Goal: Feedback & Contribution: Contribute content

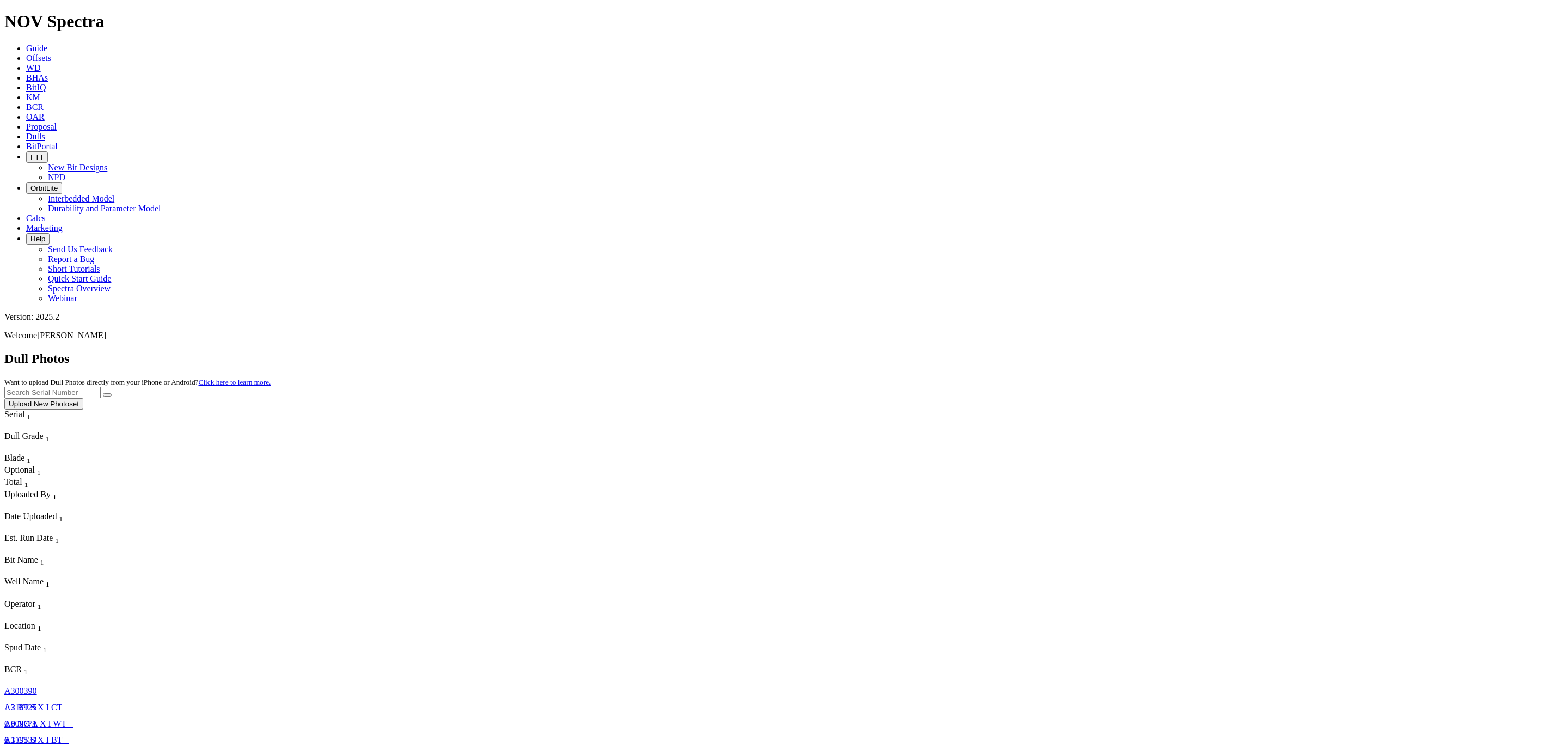
click at [51, 53] on span "Offsets" at bounding box center [39, 58] width 25 height 9
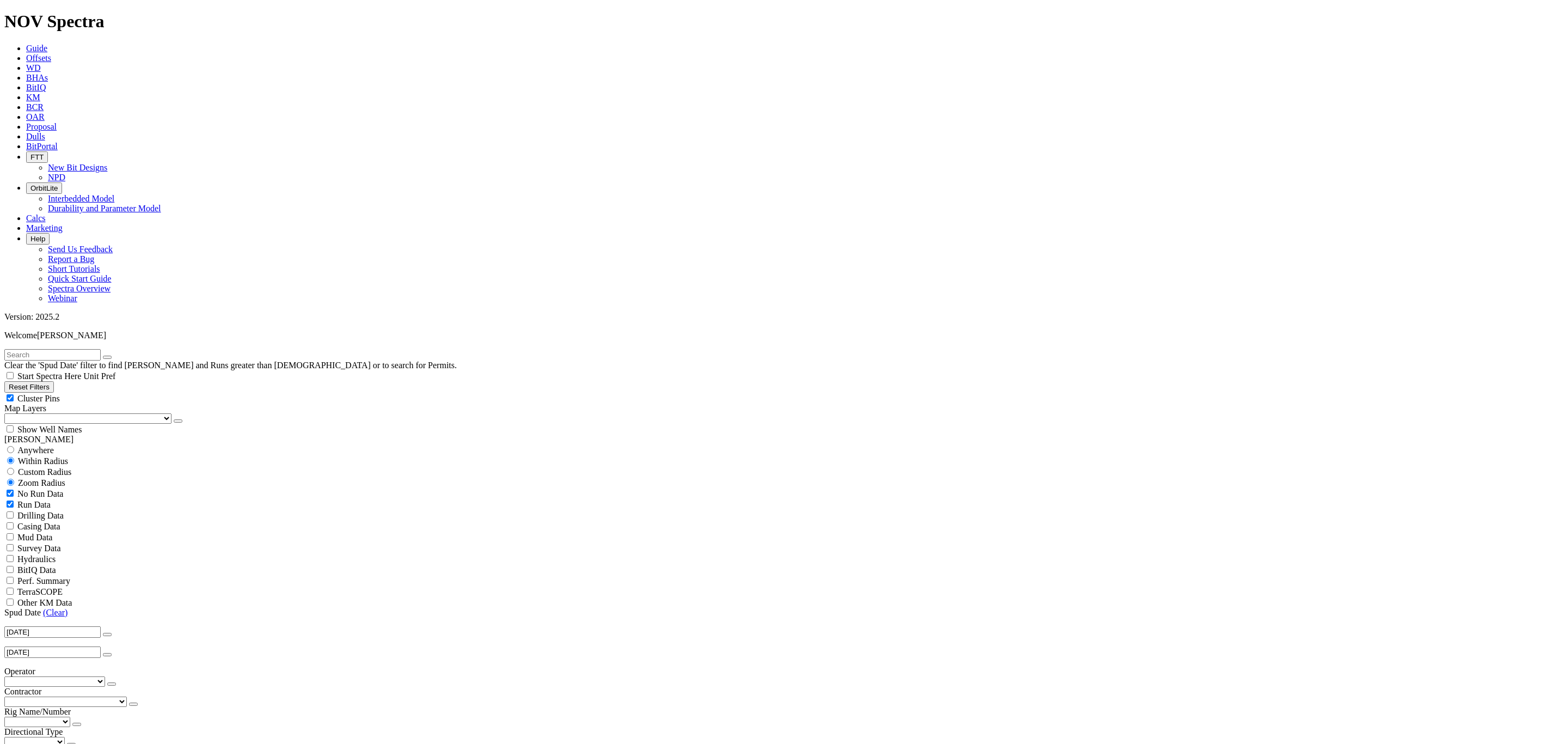
click at [87, 349] on input "text" at bounding box center [53, 355] width 96 height 11
type input "AL1"
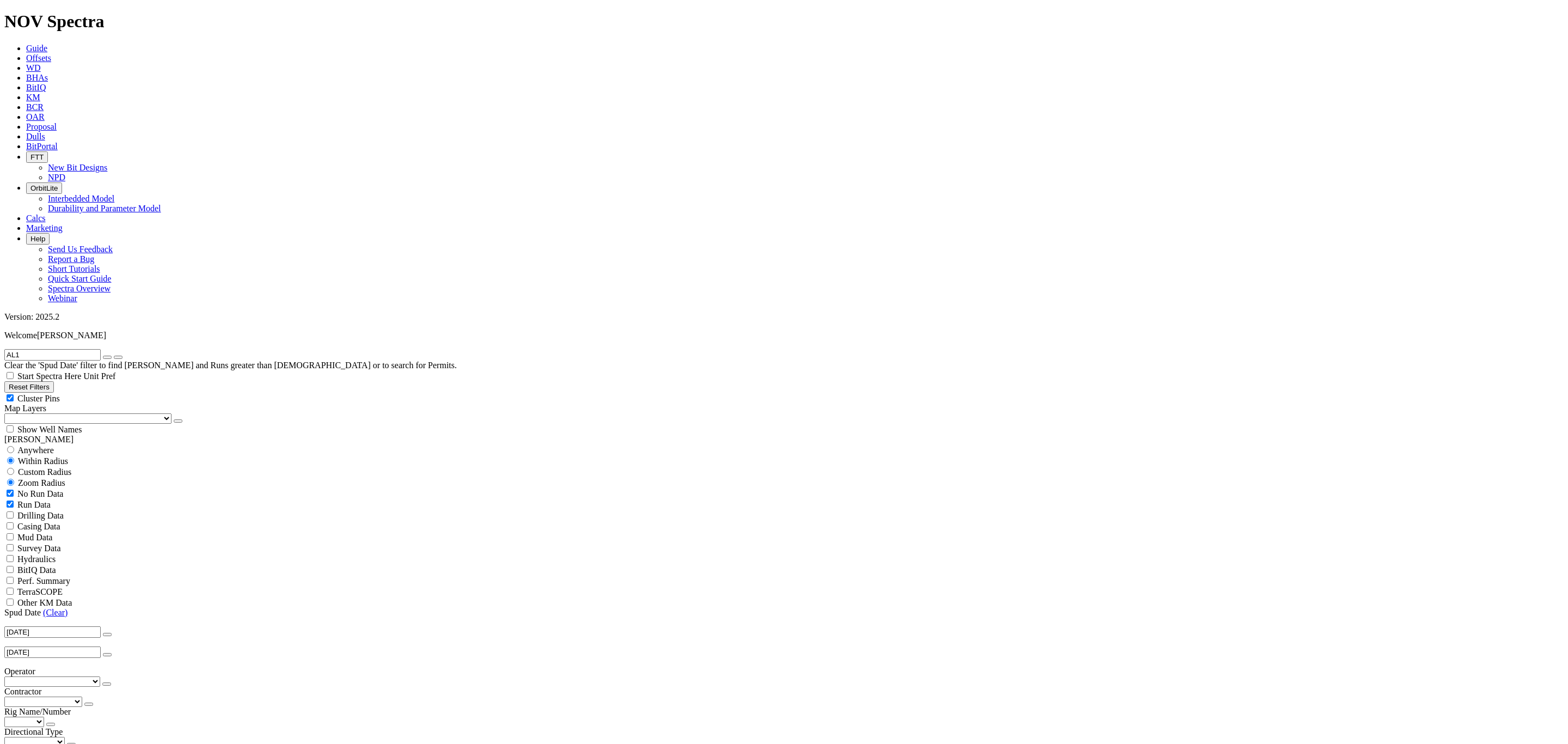
select select "6.75"
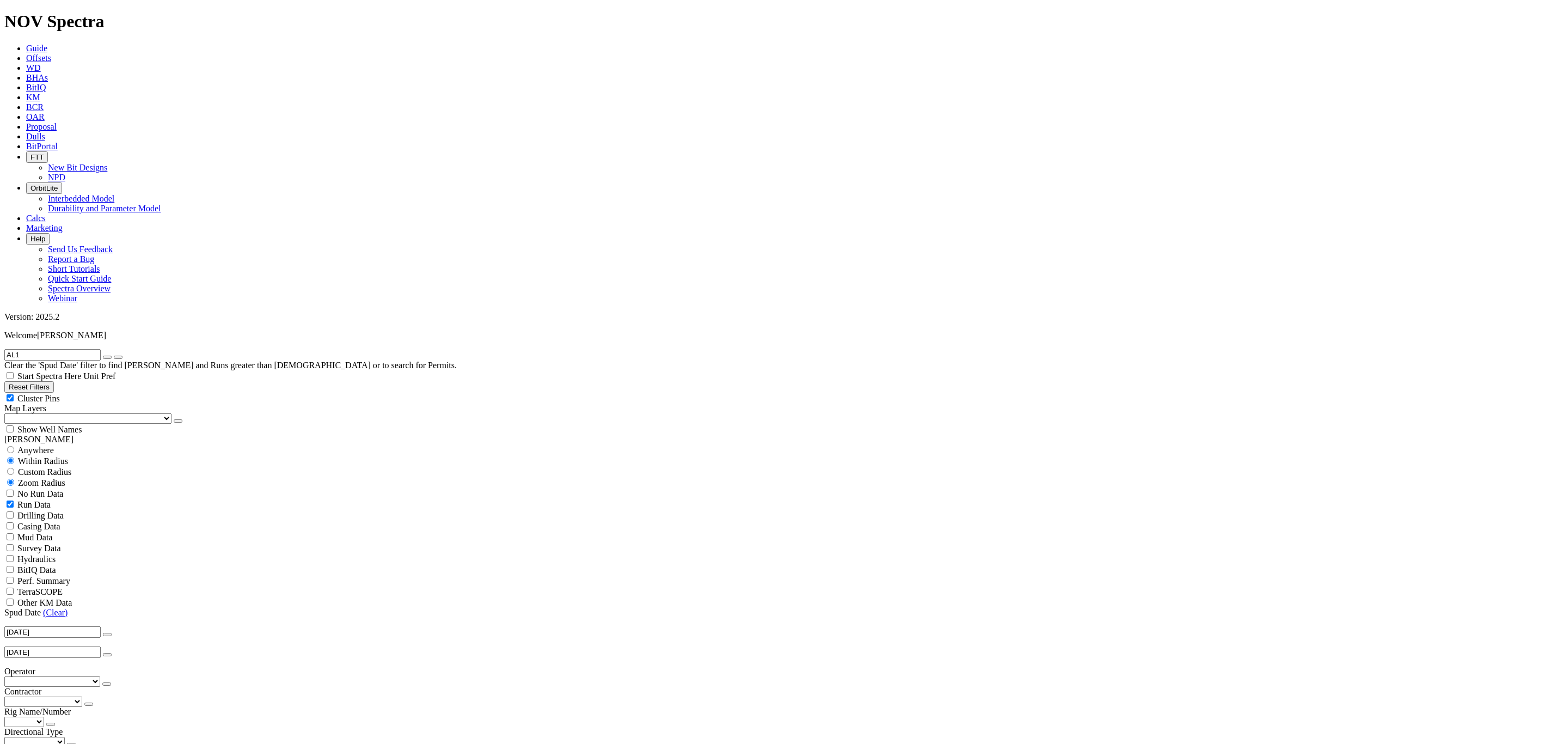
checkbox input "false"
click at [107, 358] on icon "button" at bounding box center [107, 358] width 0 height 0
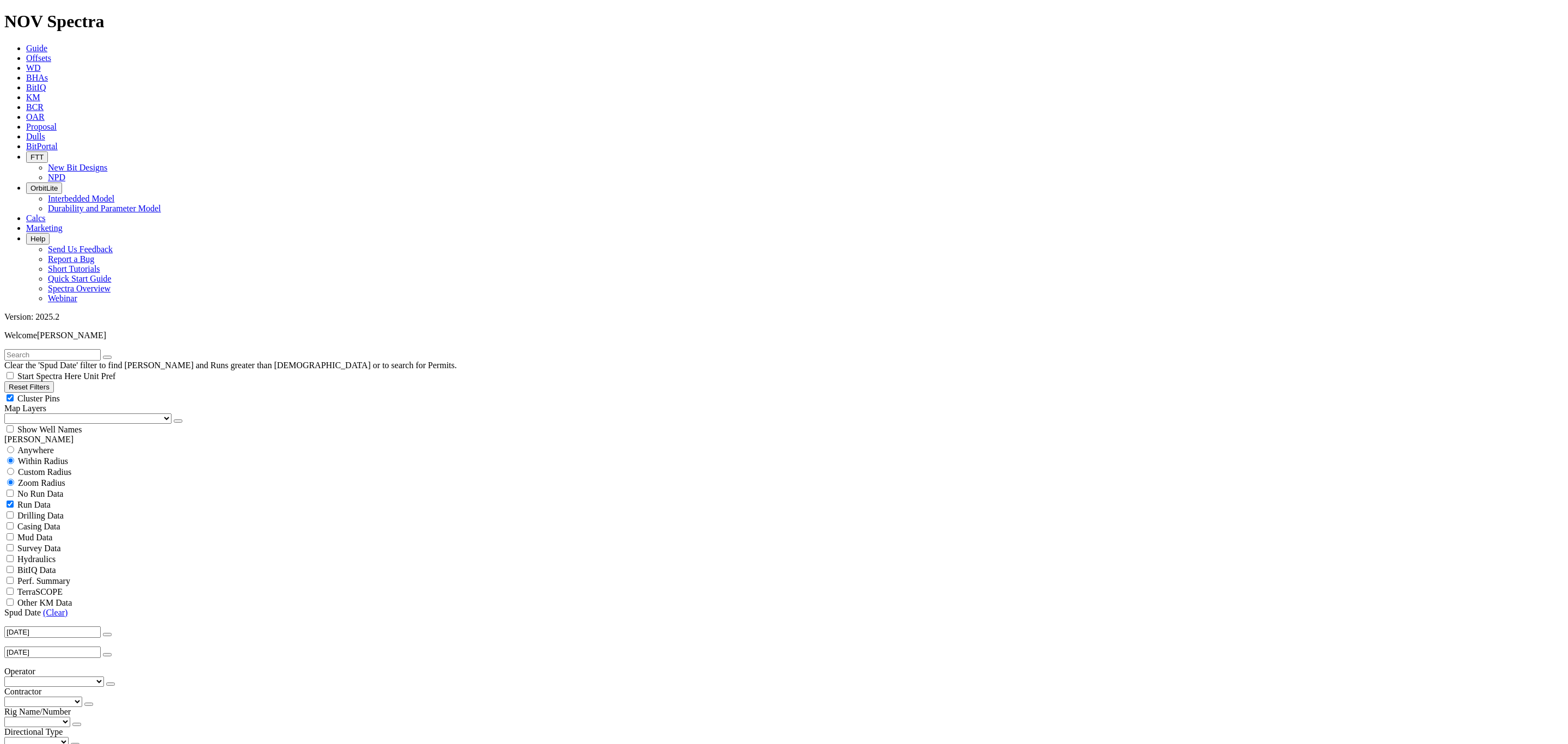
scroll to position [1323, 0]
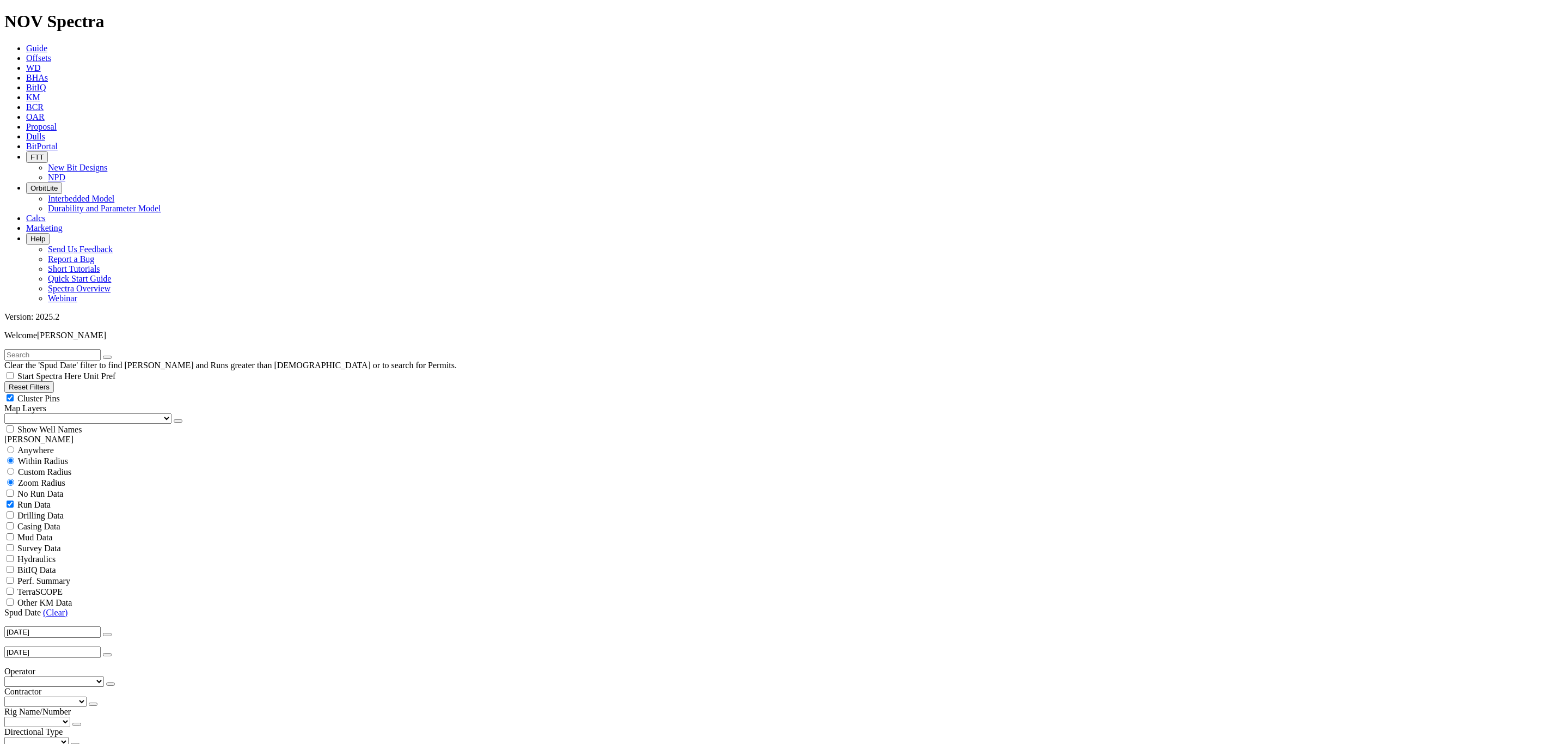
scroll to position [1817, 0]
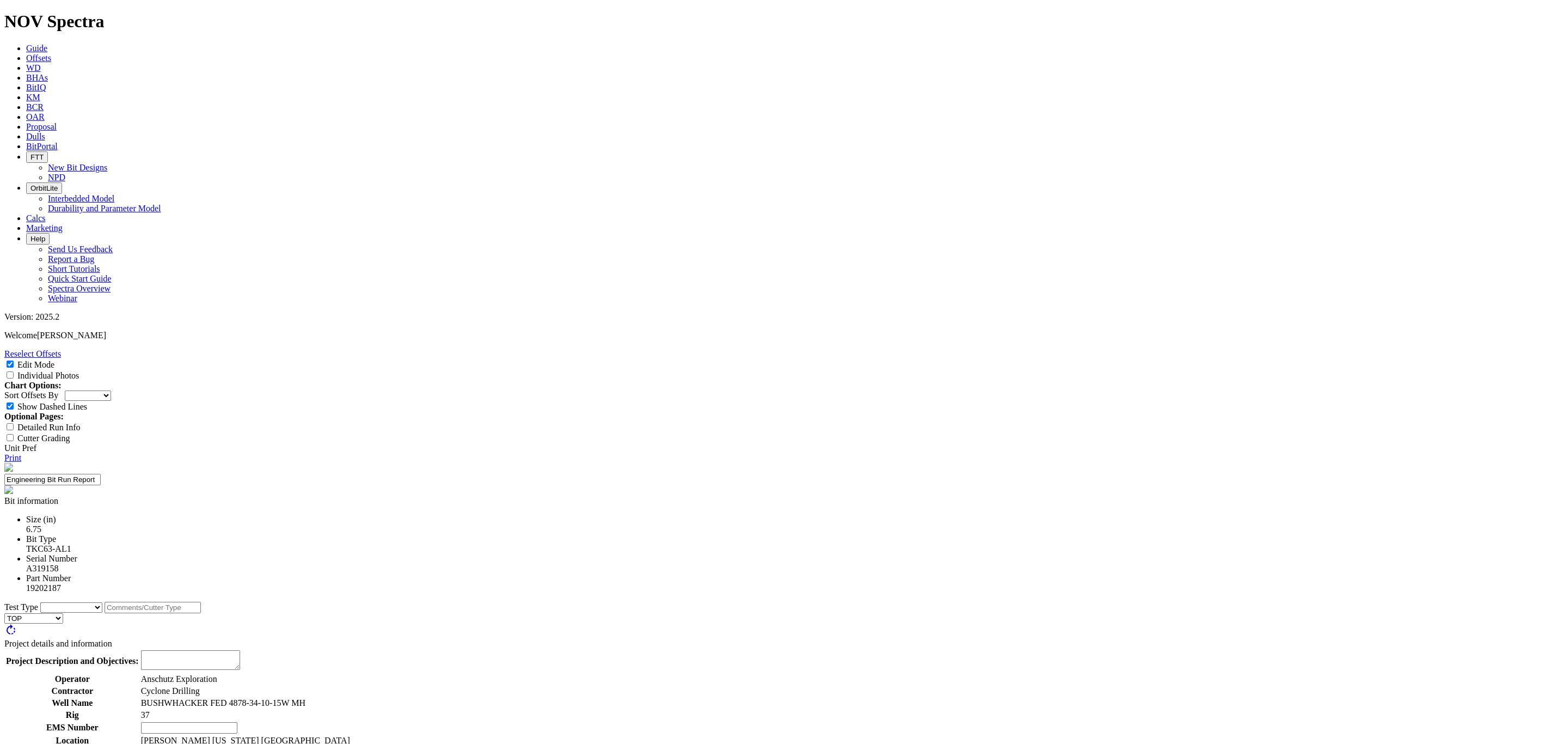
select select "number:2"
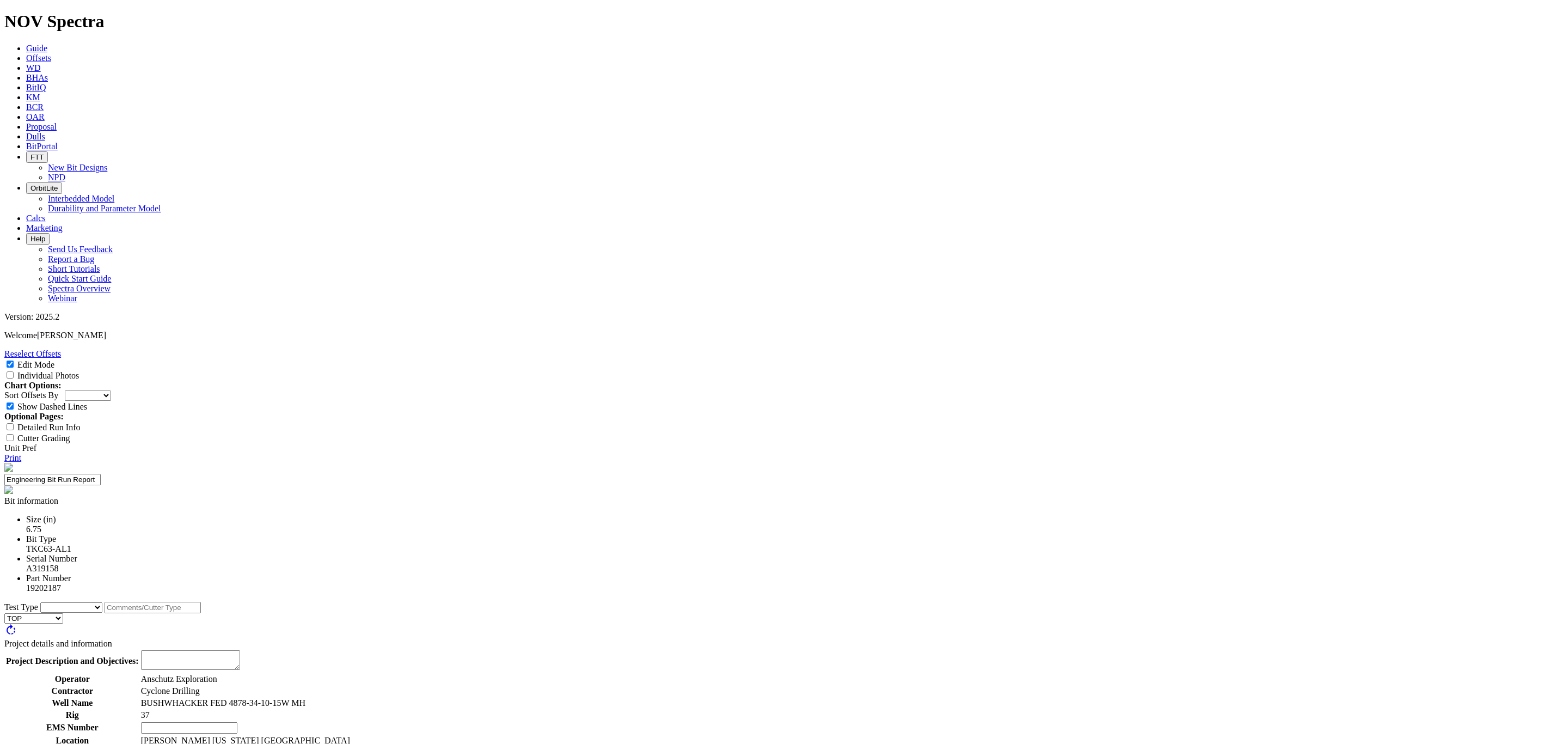
select select "number:2"
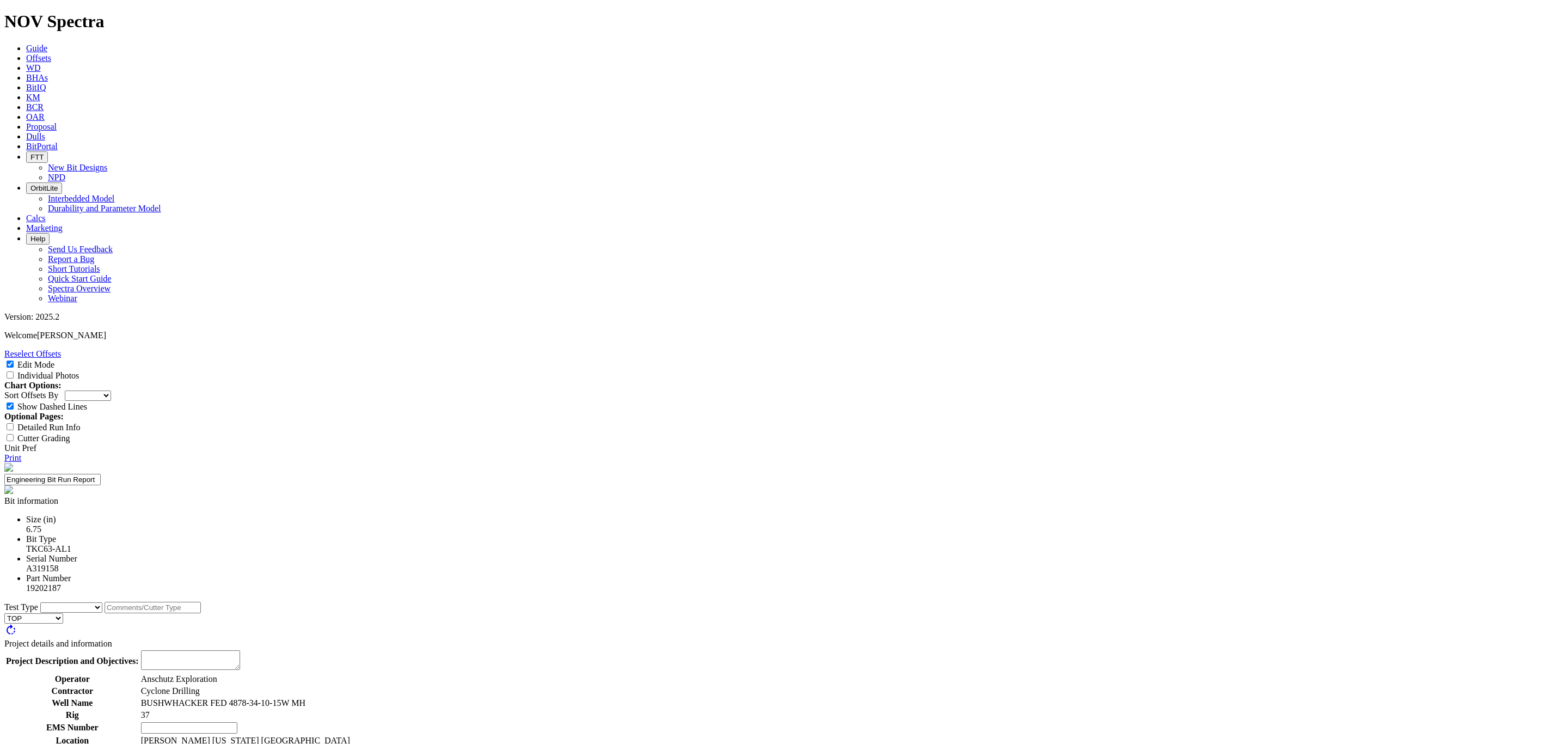
select select "string:BT"
select select "string:N"
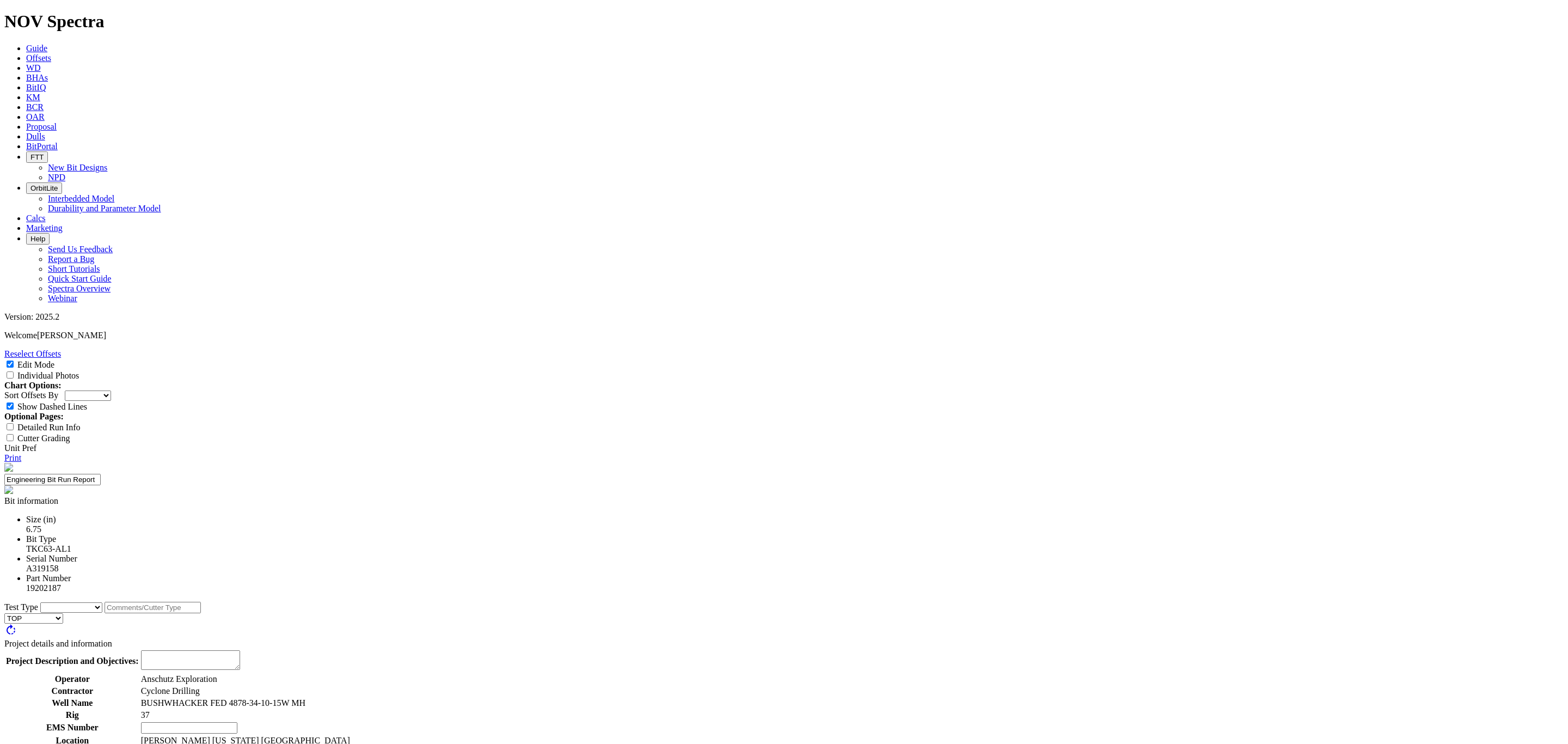
select select "string:N"
select select "string:WT"
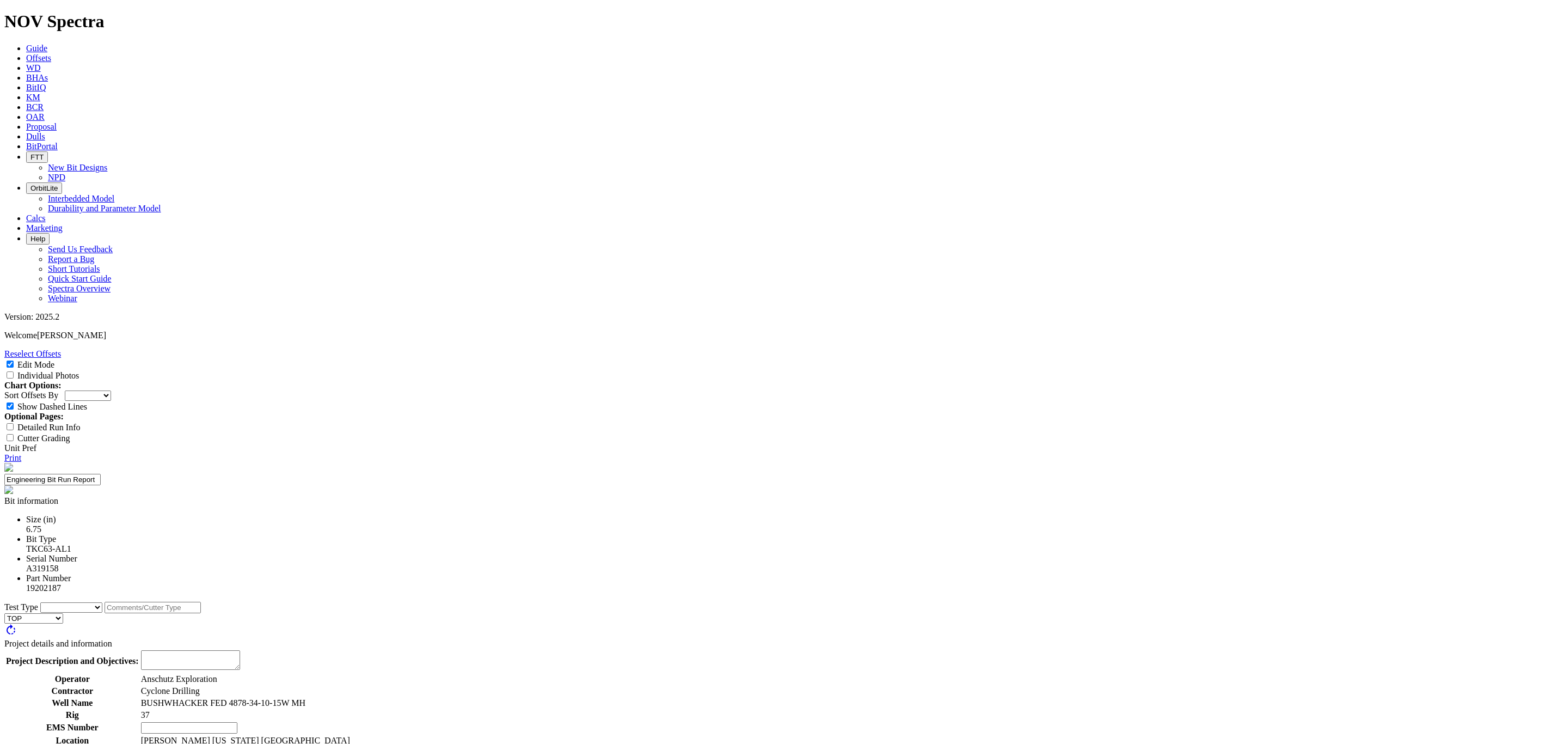
select select "string:WT"
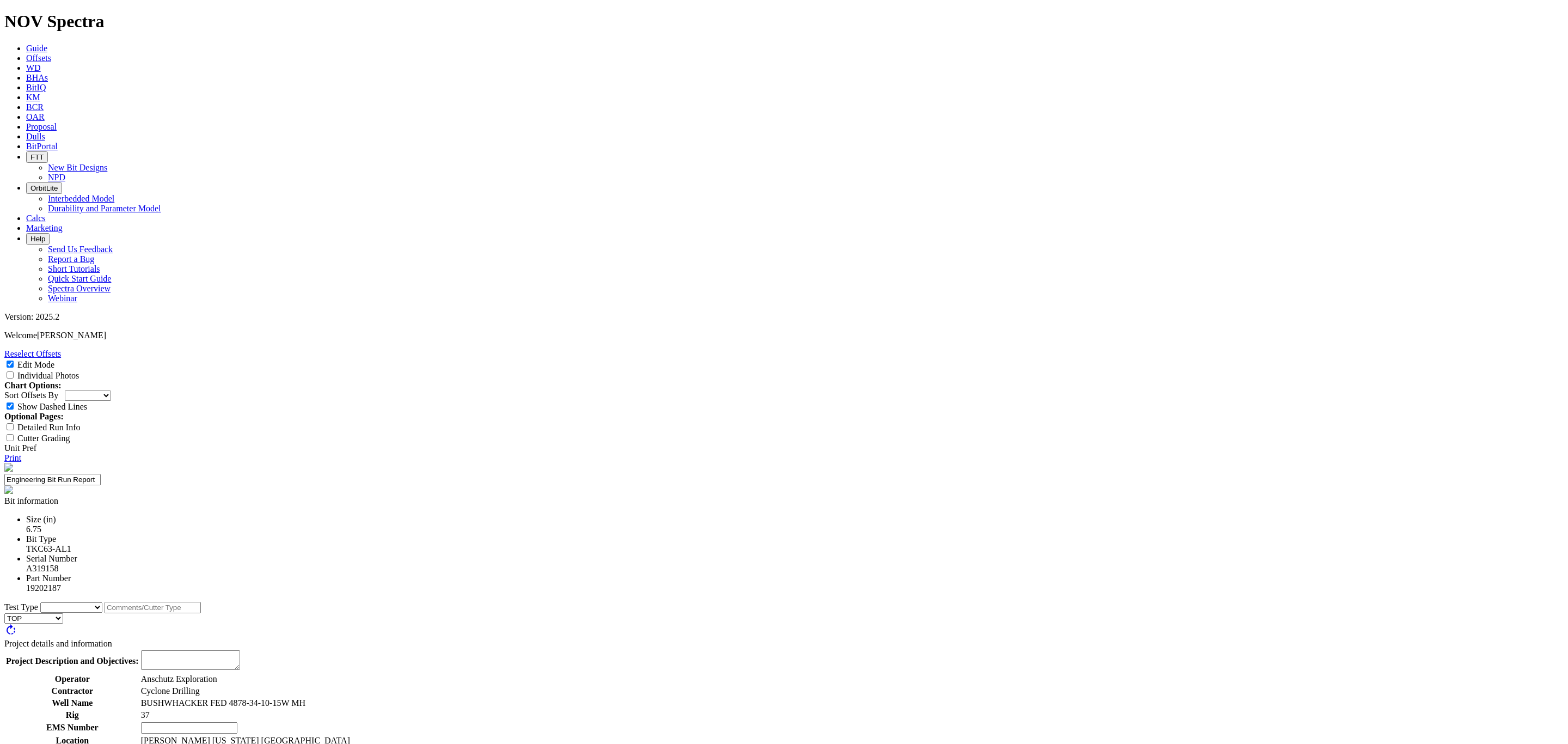
click at [240, 651] on textarea at bounding box center [191, 660] width 99 height 19
type textarea "Make the 63-AB1 Mowry bit more curve friendly"
click at [237, 722] on input "text" at bounding box center [189, 728] width 96 height 11
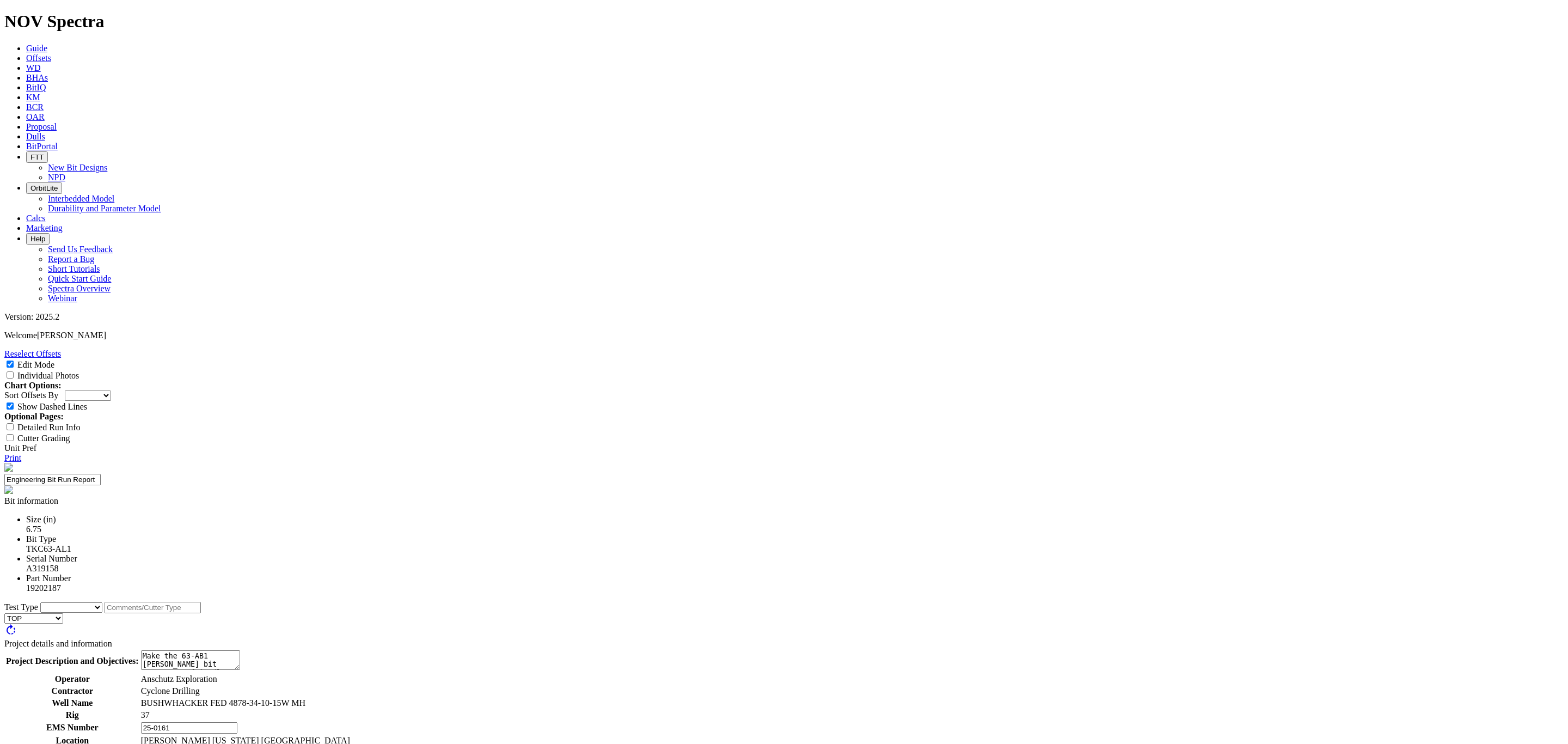
type input "25-0161"
type input "1"
type input "Sean Morris"
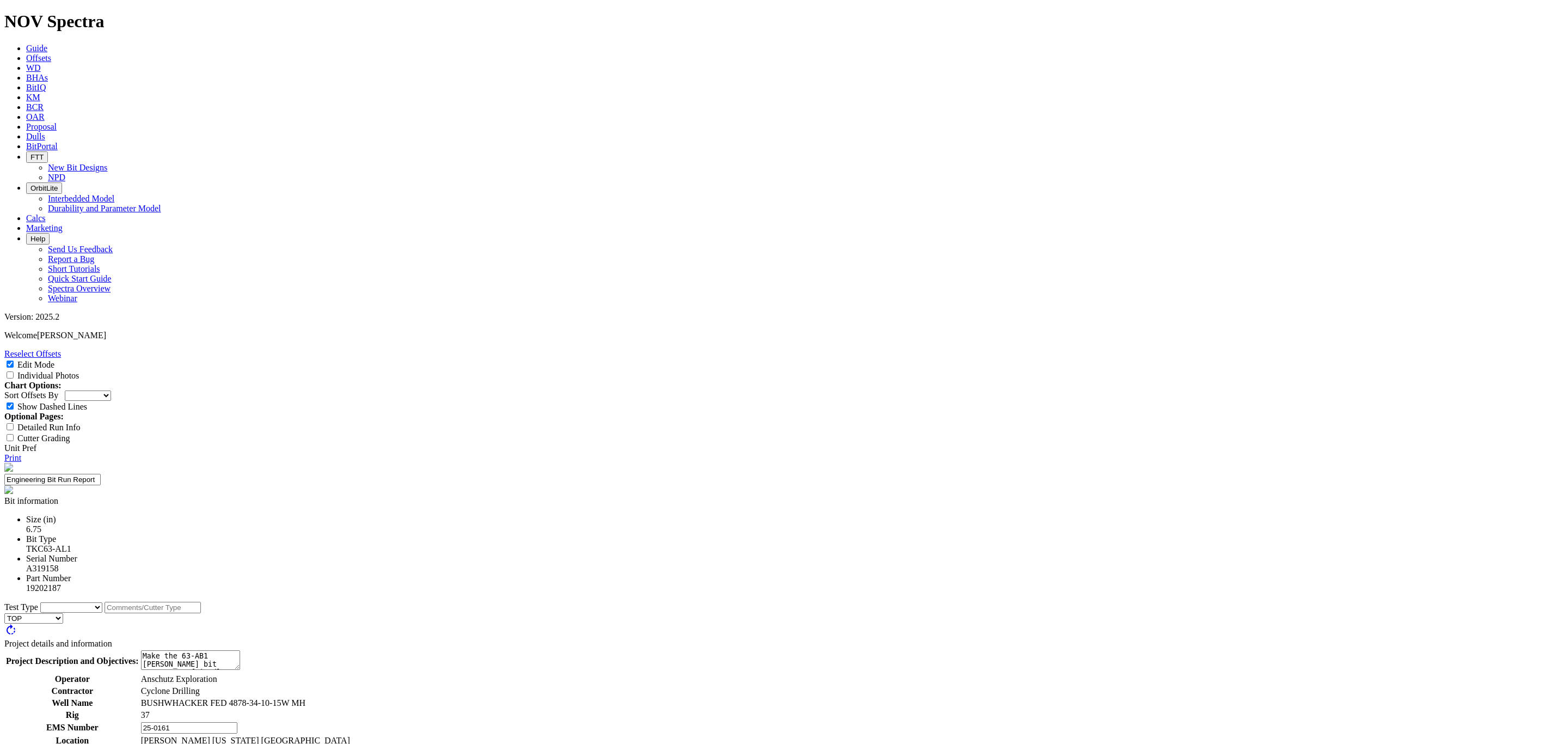
type input "B"
type input "BRs"
type input "Target 10-12 deg/100 in curve"
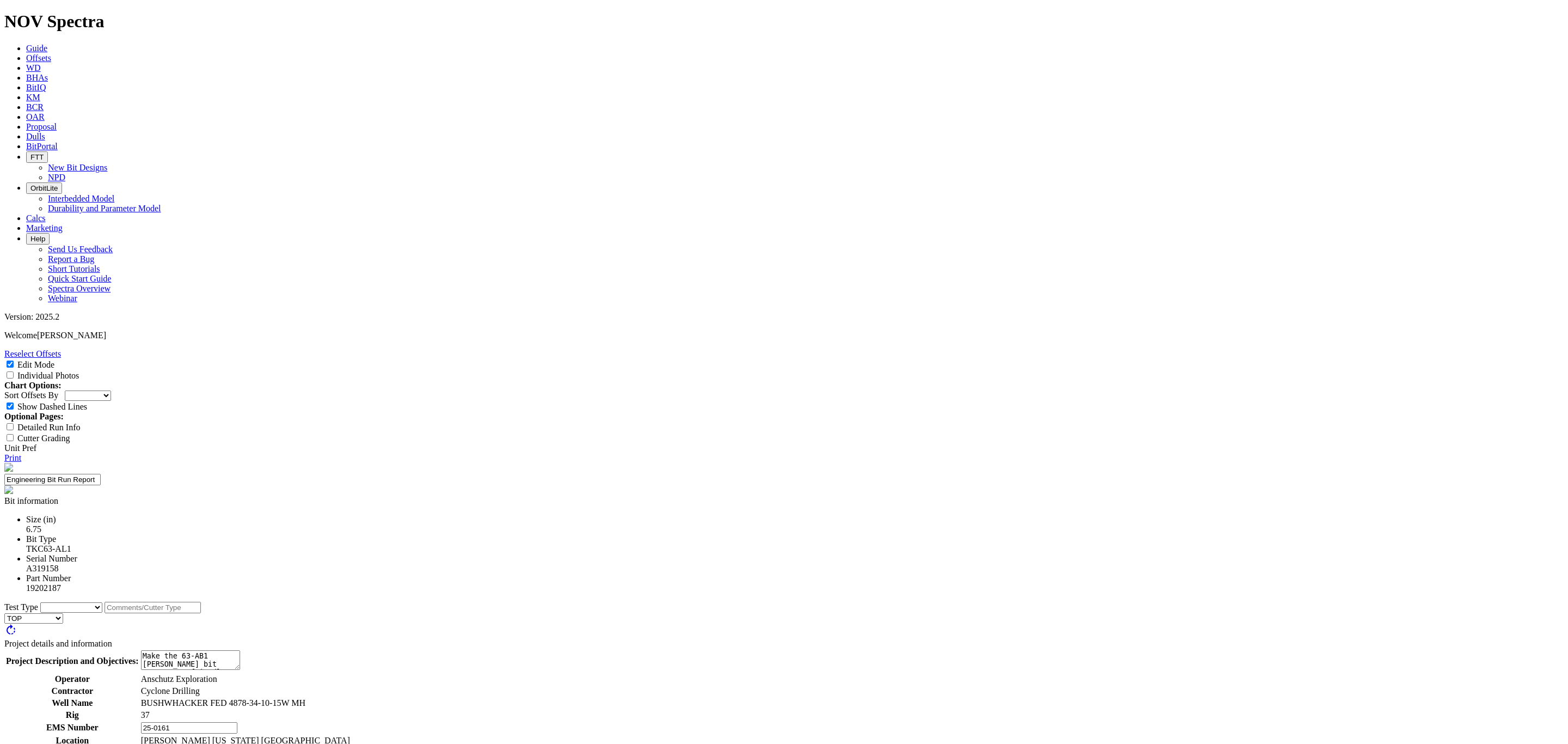
type input "ROP"
type input "avg 120 ft/hr"
type input "Interval"
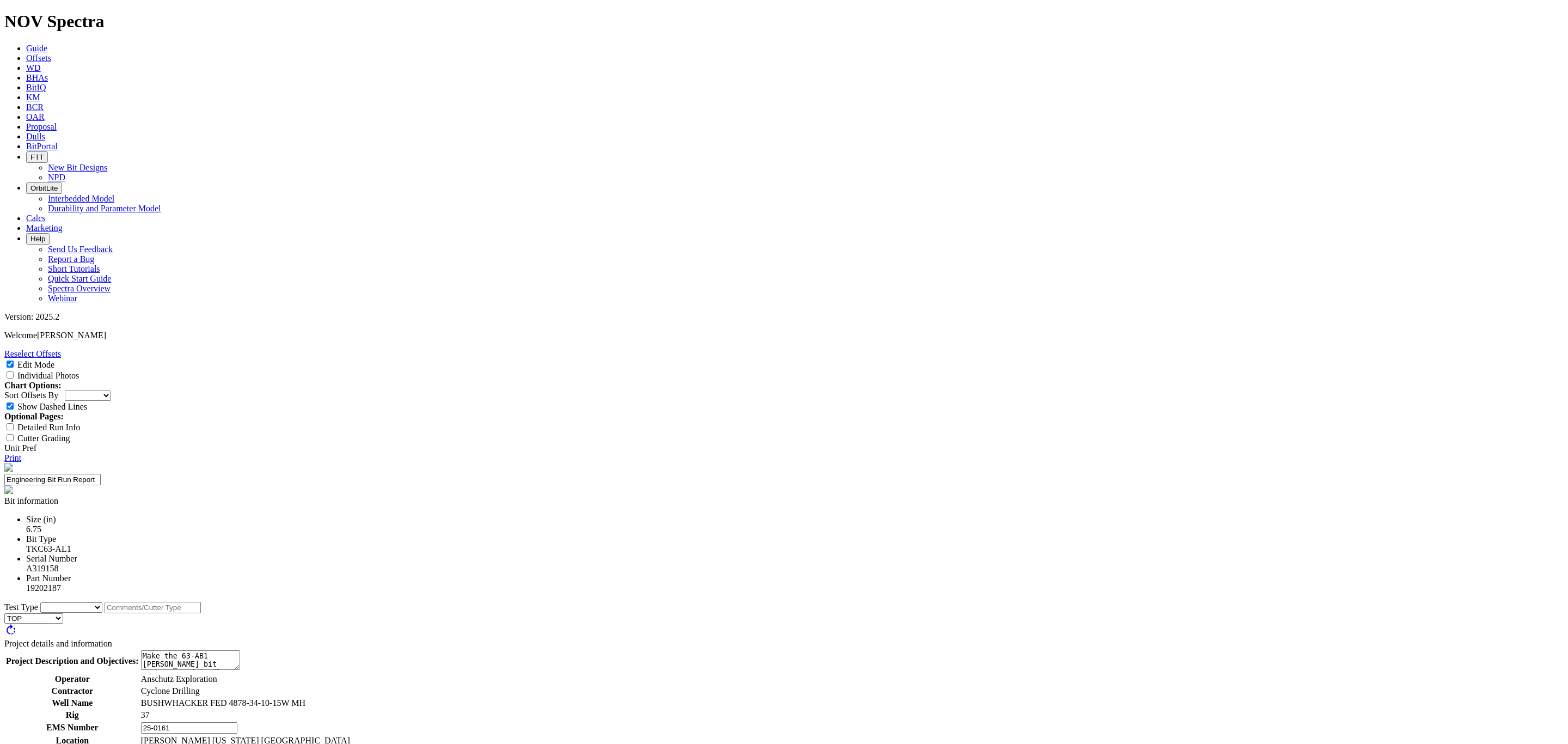
type input "Make 11,000'"
type textarea "T"
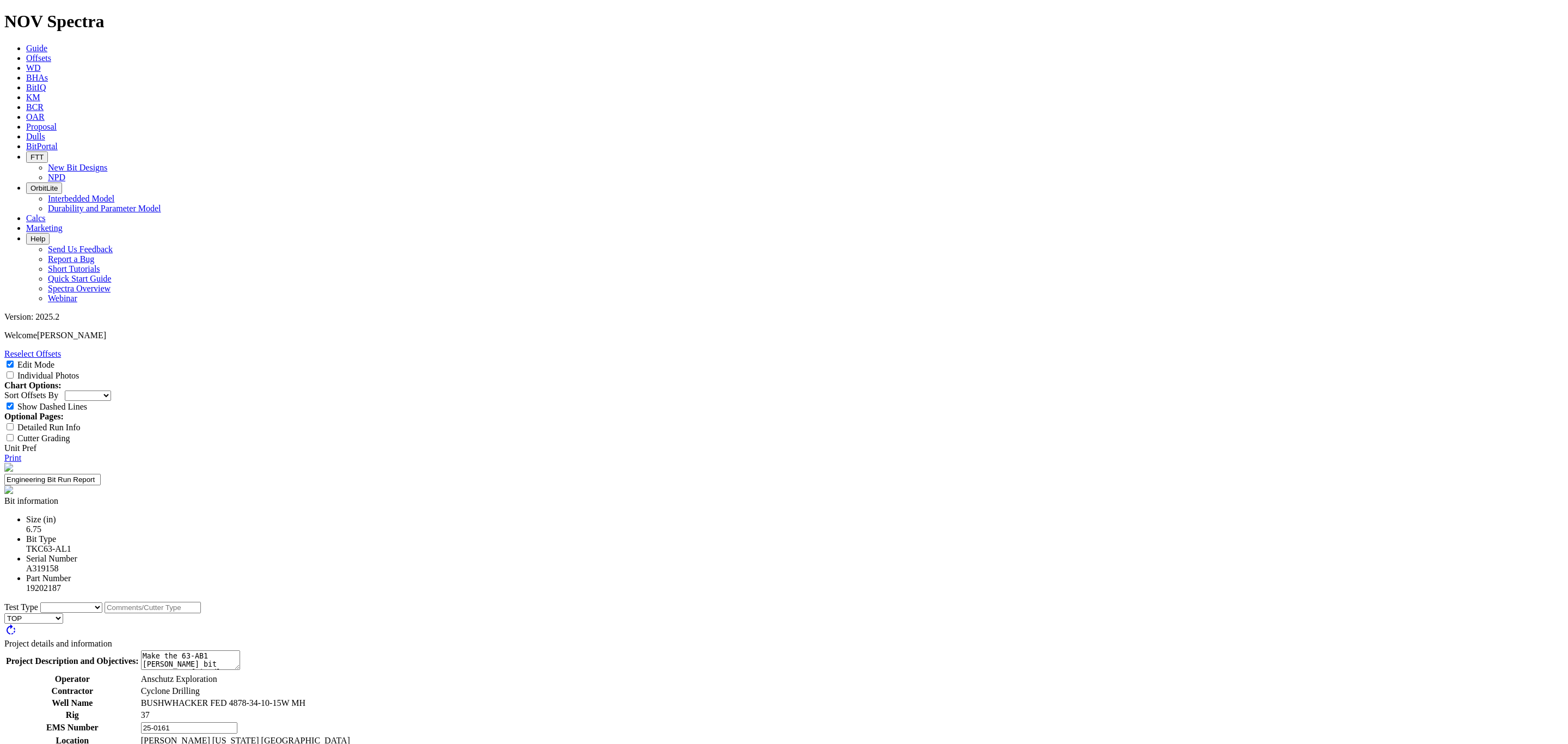
type textarea "The AL1 threw 10-15s throughout the curve and was a success from the standpoint…"
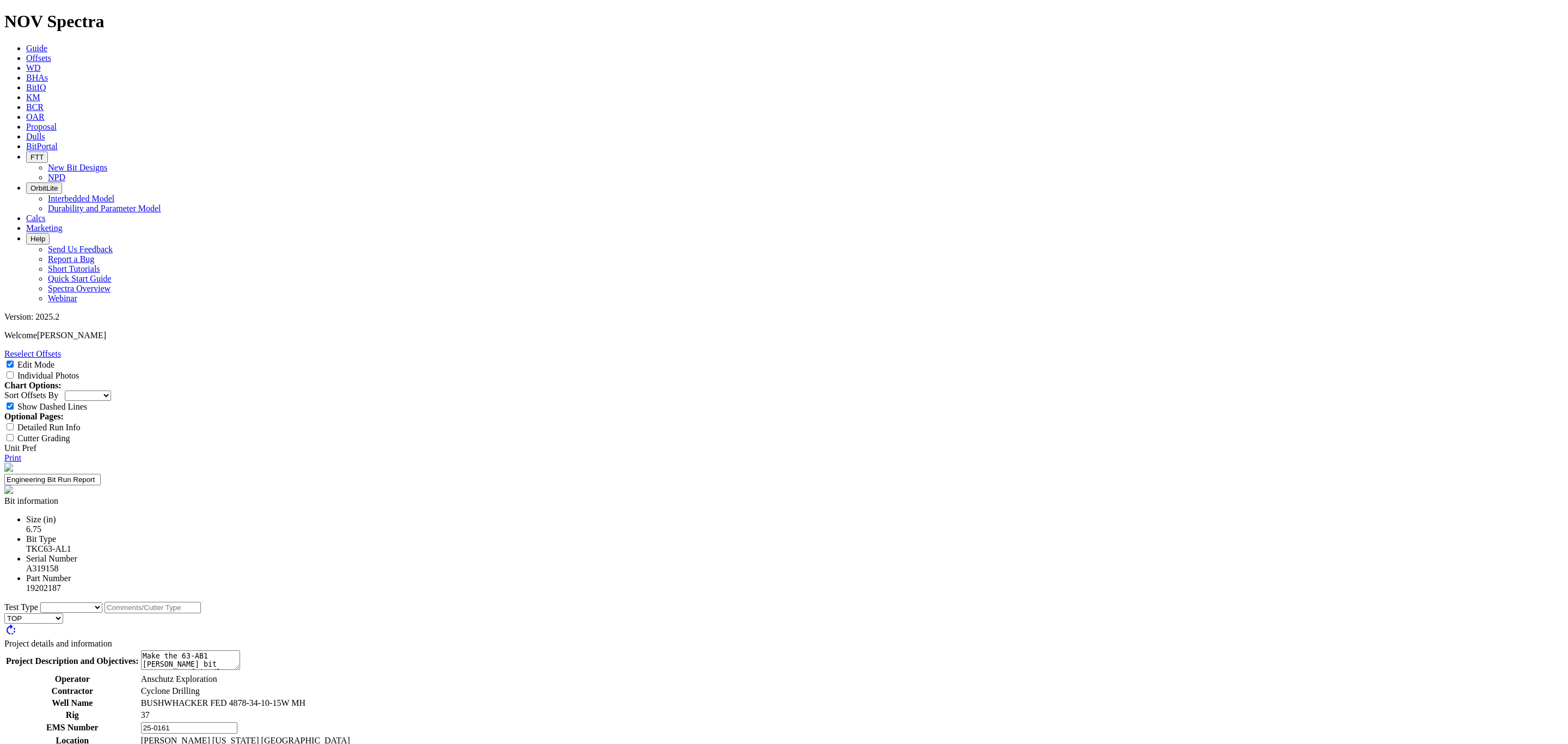
type textarea "The dull had some broken cone cutters as well as a few delams on the Nose. This…"
click at [13, 372] on input "Individual Photos" at bounding box center [10, 375] width 7 height 7
checkbox input "true"
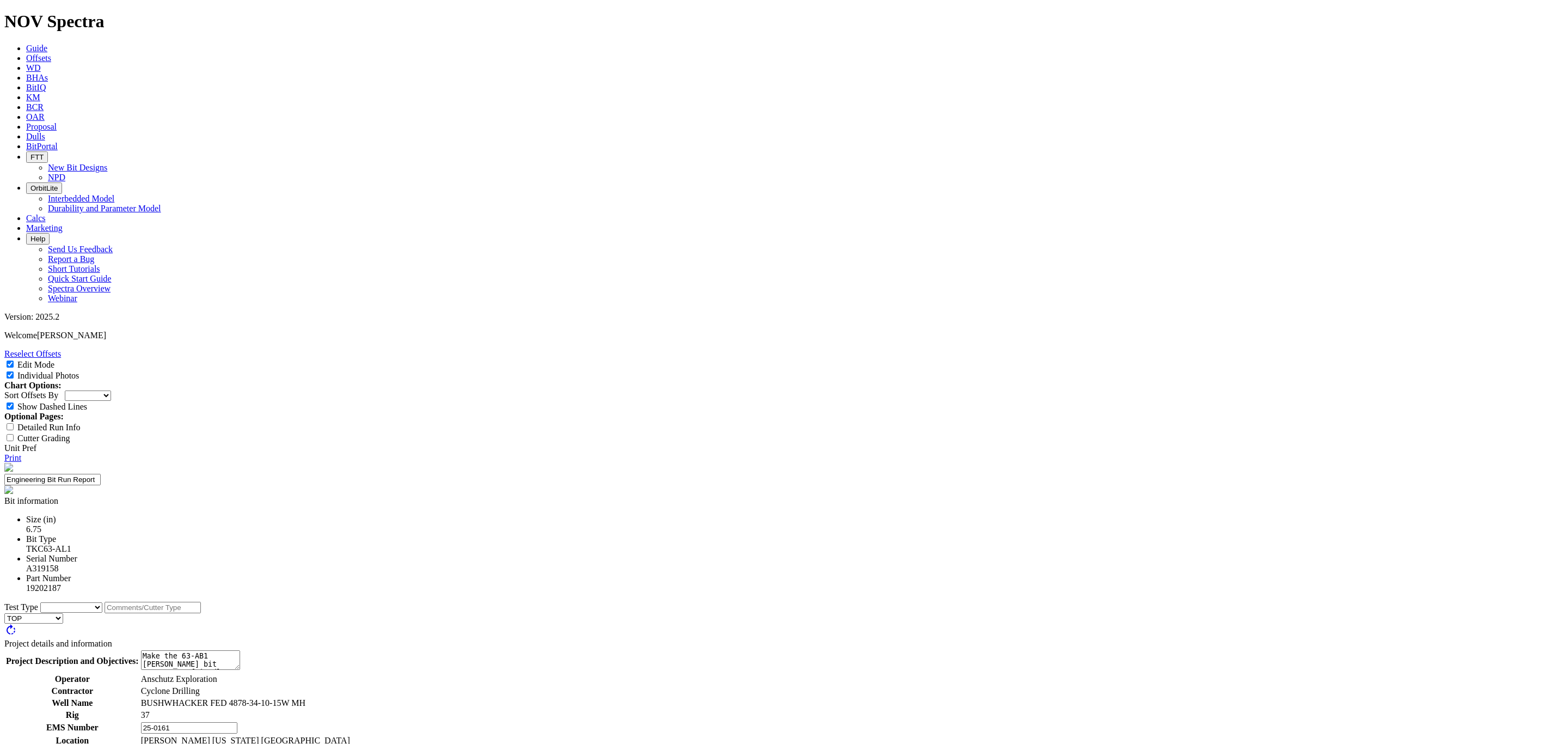
click at [21, 453] on link "Print" at bounding box center [13, 458] width 17 height 9
click at [51, 53] on link "Offsets" at bounding box center [39, 58] width 25 height 9
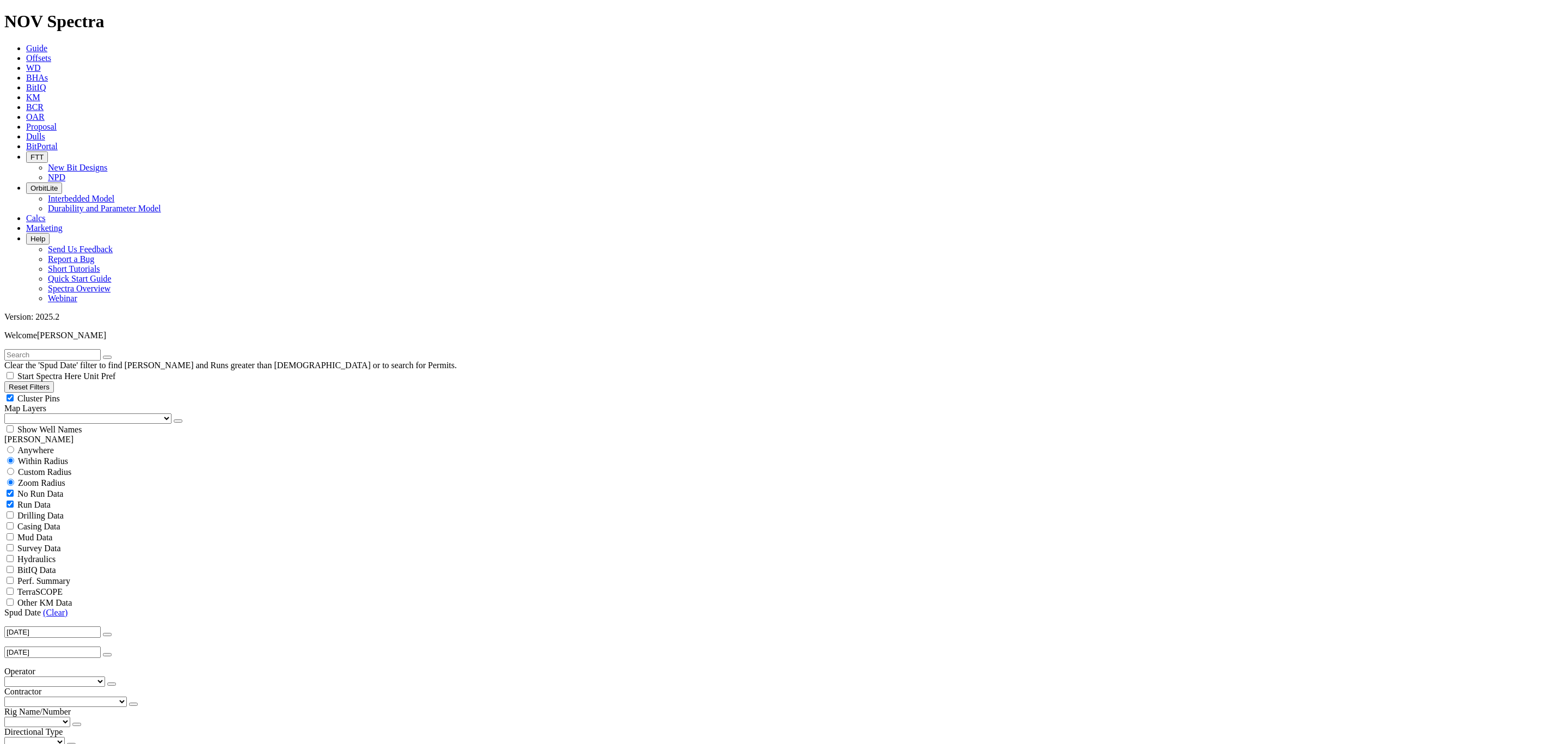
click at [14, 446] on input "radio" at bounding box center [11, 450] width 7 height 7
radio input "true"
radio input "false"
click at [46, 349] on input "text" at bounding box center [53, 355] width 96 height 11
type input "R1"
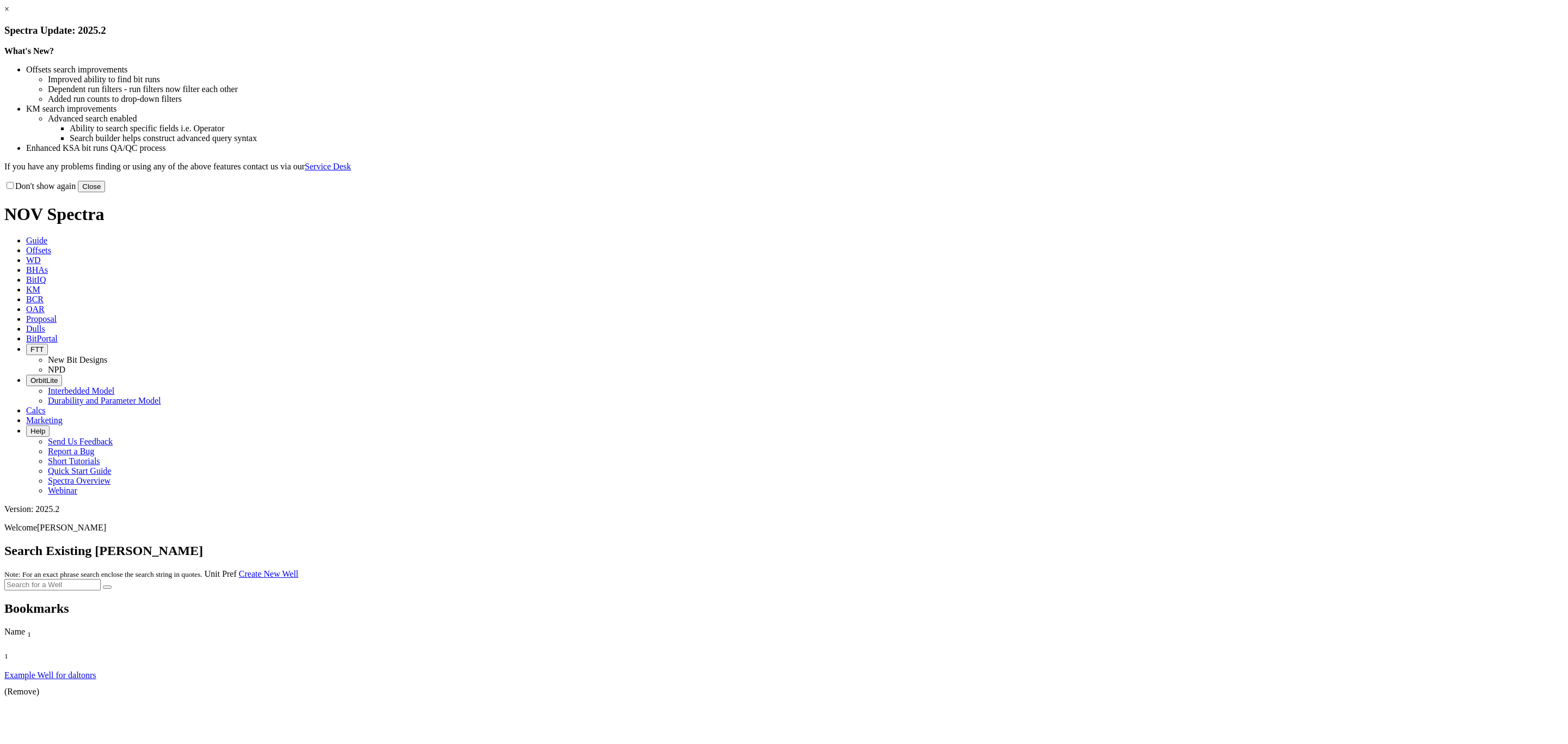
click at [105, 192] on button "Close" at bounding box center [91, 186] width 27 height 11
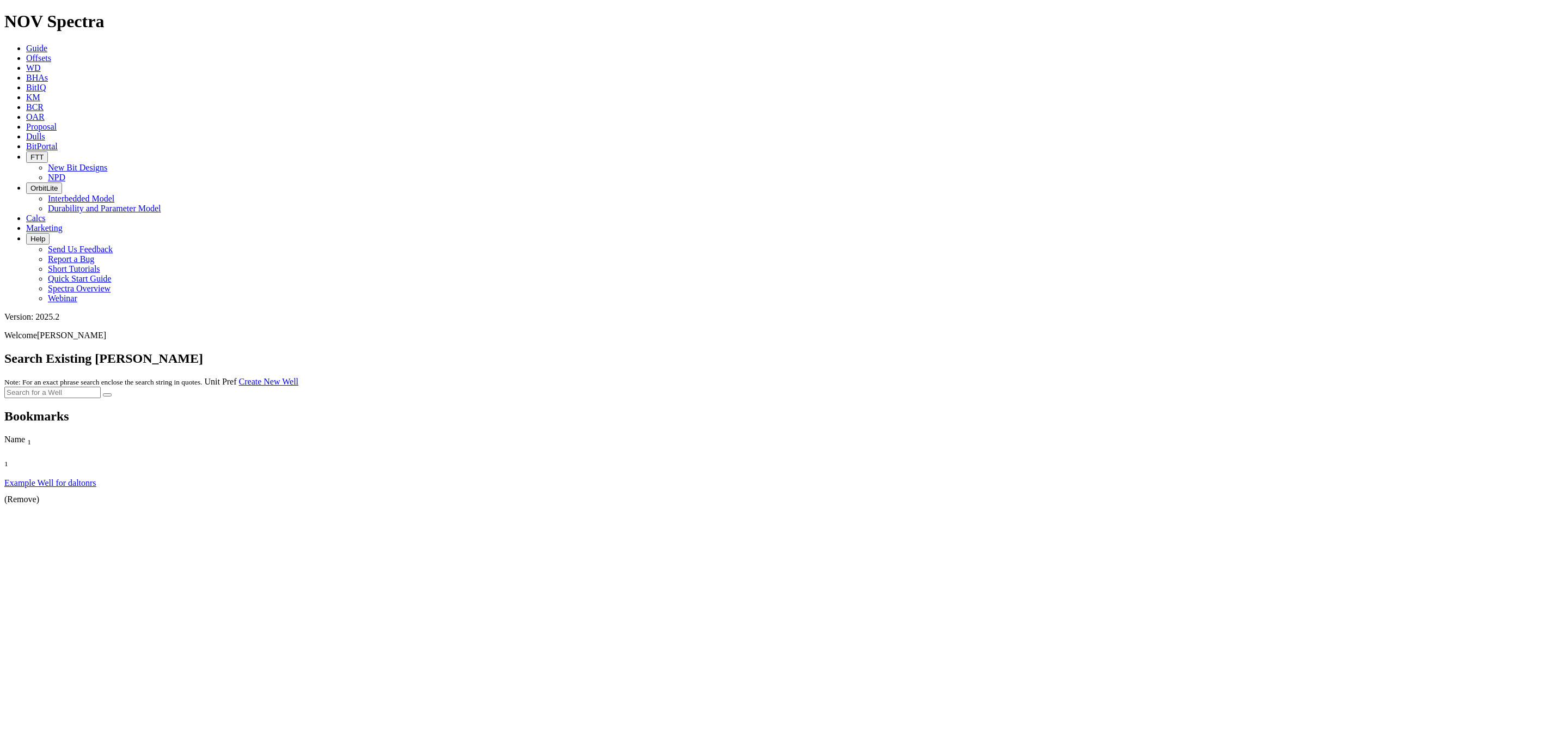
click at [26, 132] on icon at bounding box center [26, 136] width 0 height 9
click at [1485, 409] on div at bounding box center [784, 409] width 1559 height 0
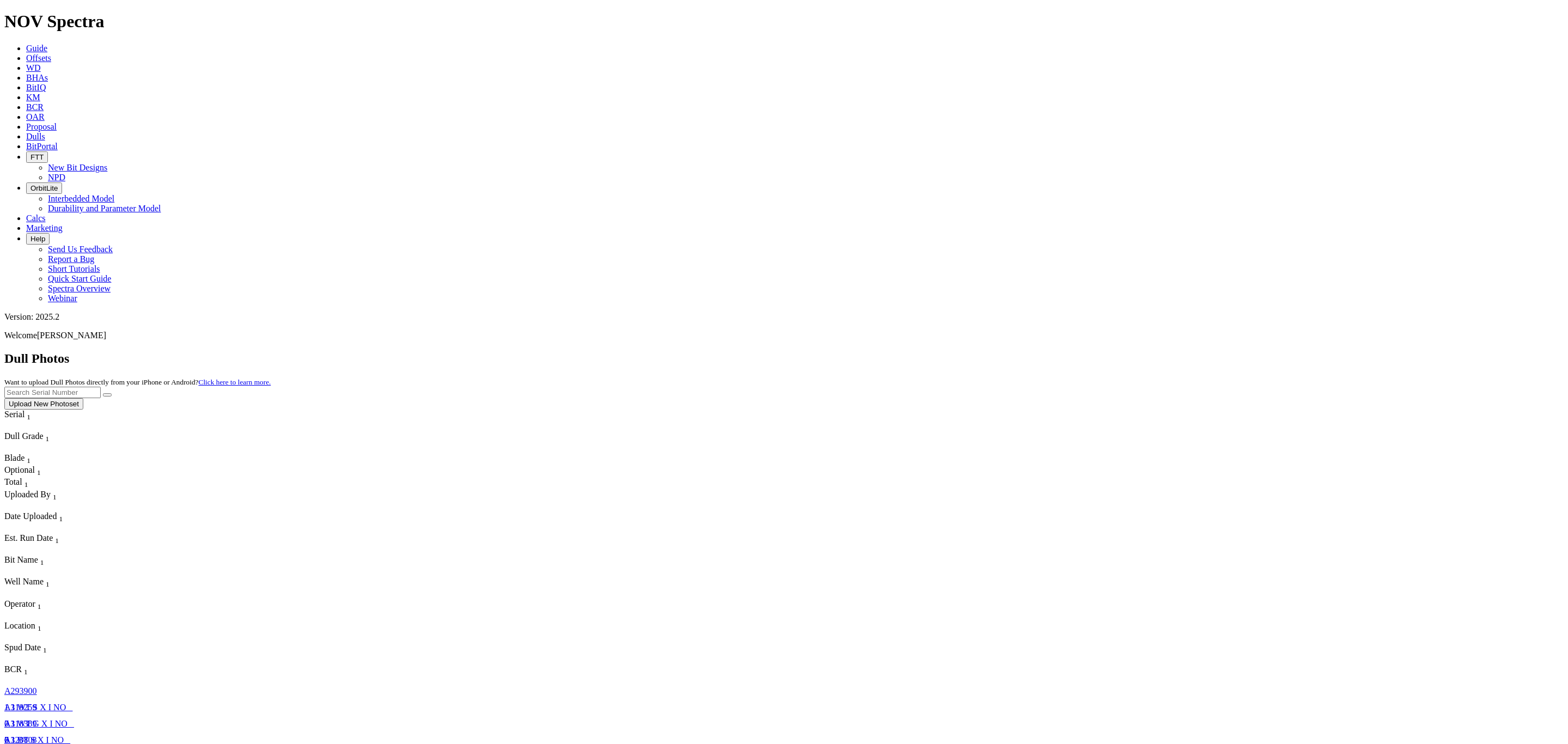
click at [83, 398] on button "Upload New Photoset" at bounding box center [44, 404] width 79 height 11
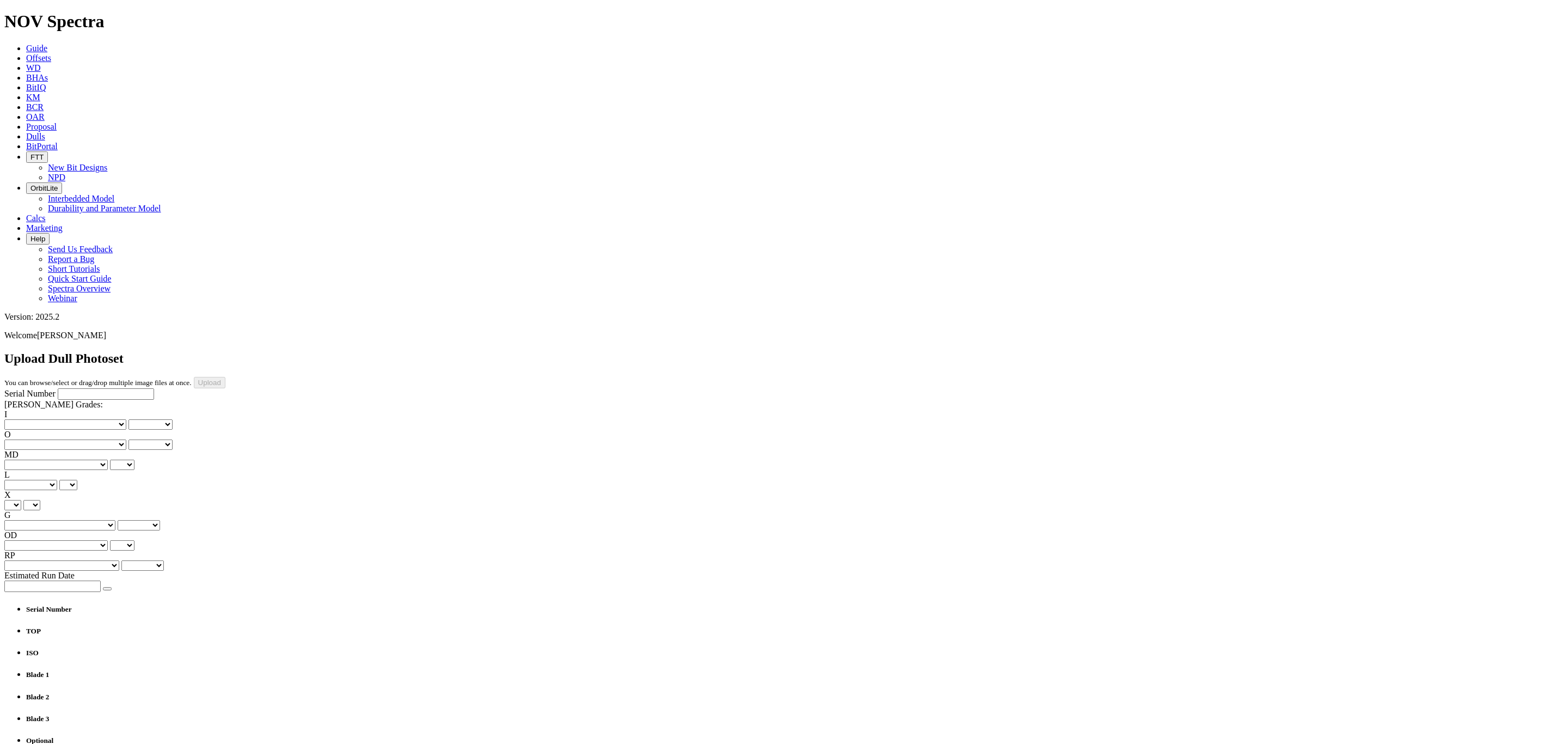
click at [64, 389] on div "Serial Number" at bounding box center [784, 394] width 1559 height 11
click at [50, 389] on div "Serial Number" at bounding box center [784, 394] width 1559 height 11
click at [58, 389] on input "Serial Number" at bounding box center [106, 394] width 96 height 11
type input "A319158"
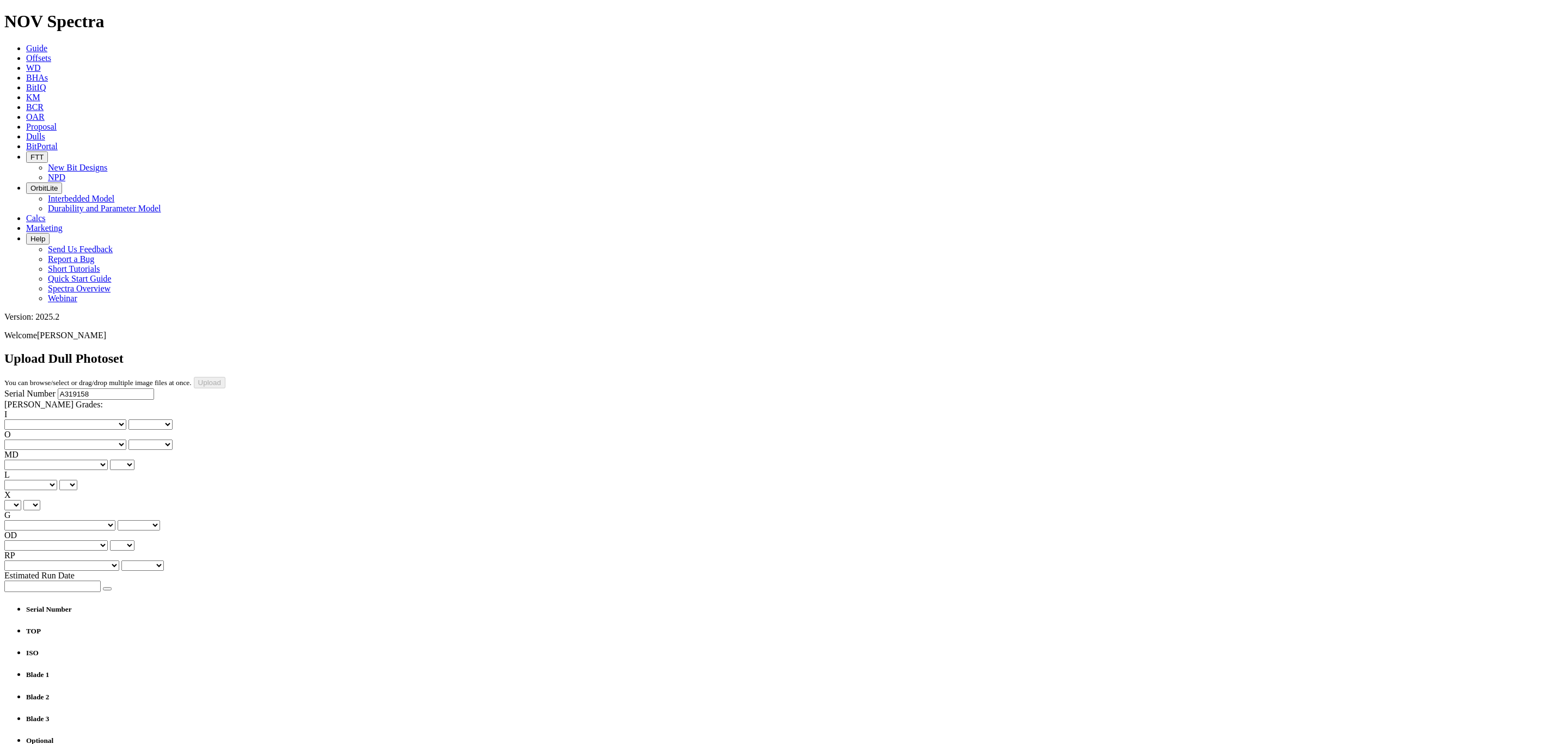
type input "C:\fakepath\photo-20250529T185459Z.jpg"
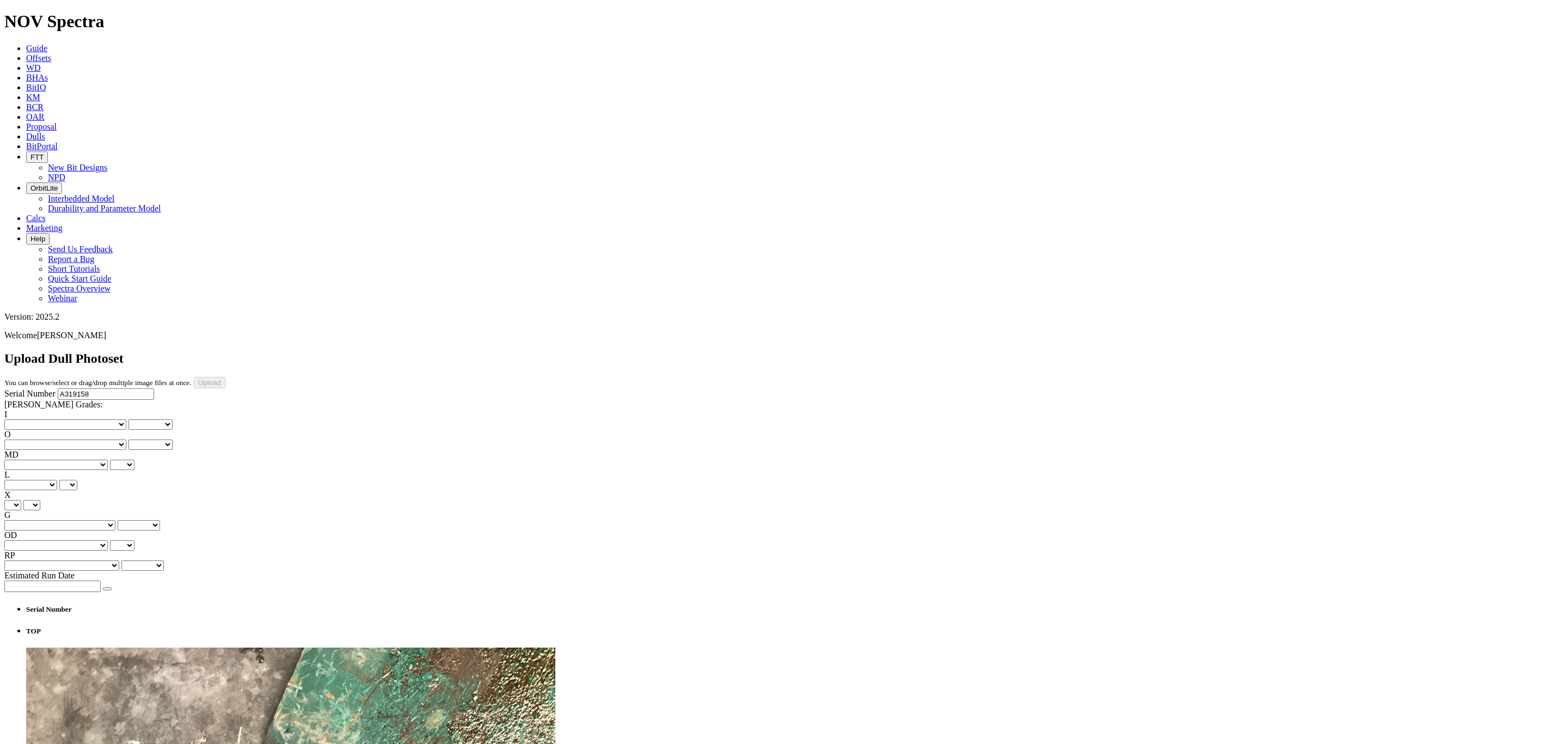
type input "C:\fakepath\photo-20250528T200013Z.jpg"
drag, startPoint x: 957, startPoint y: 368, endPoint x: 866, endPoint y: 478, distance: 142.8
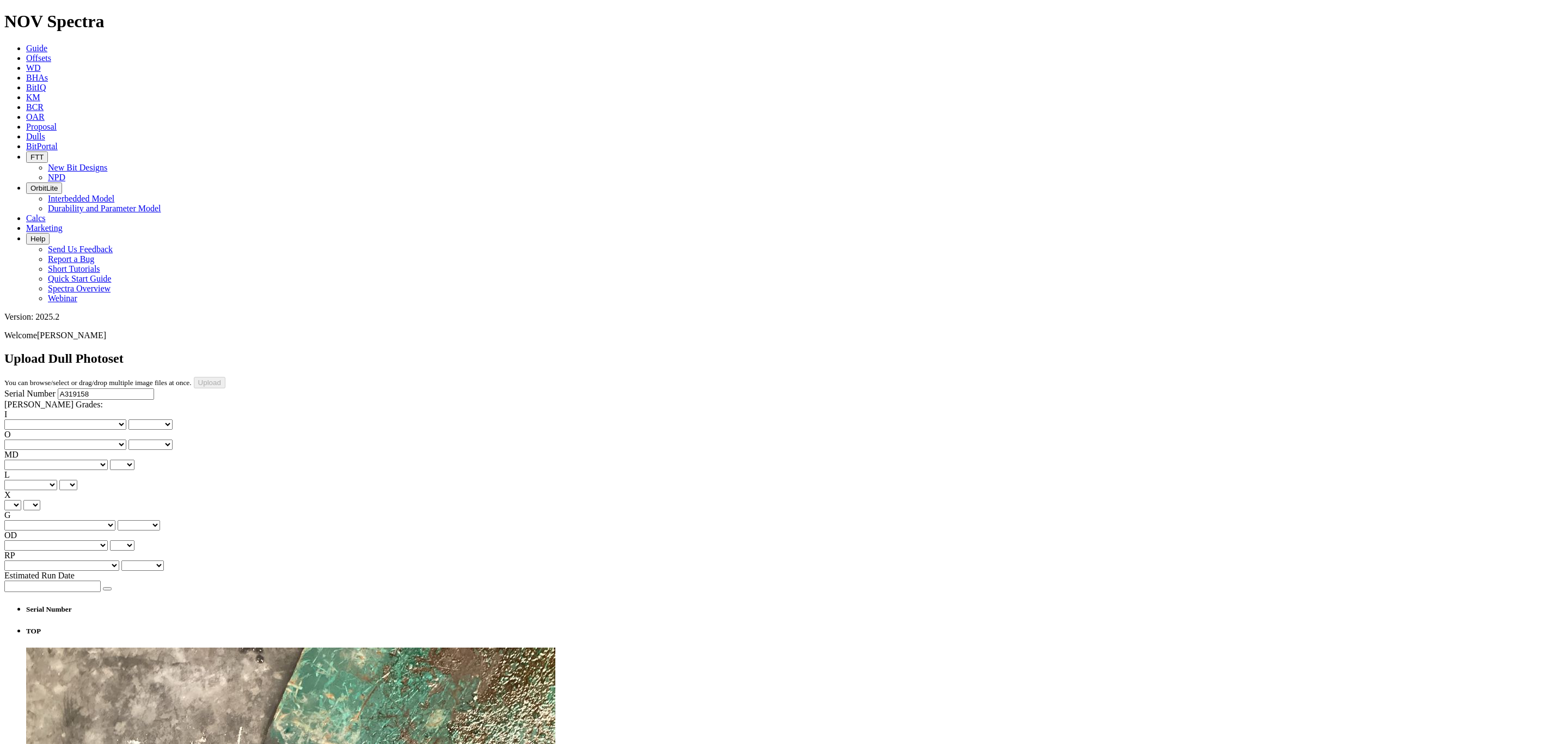
type input "C:\fakepath\photo-20250528T195958Z.jpg"
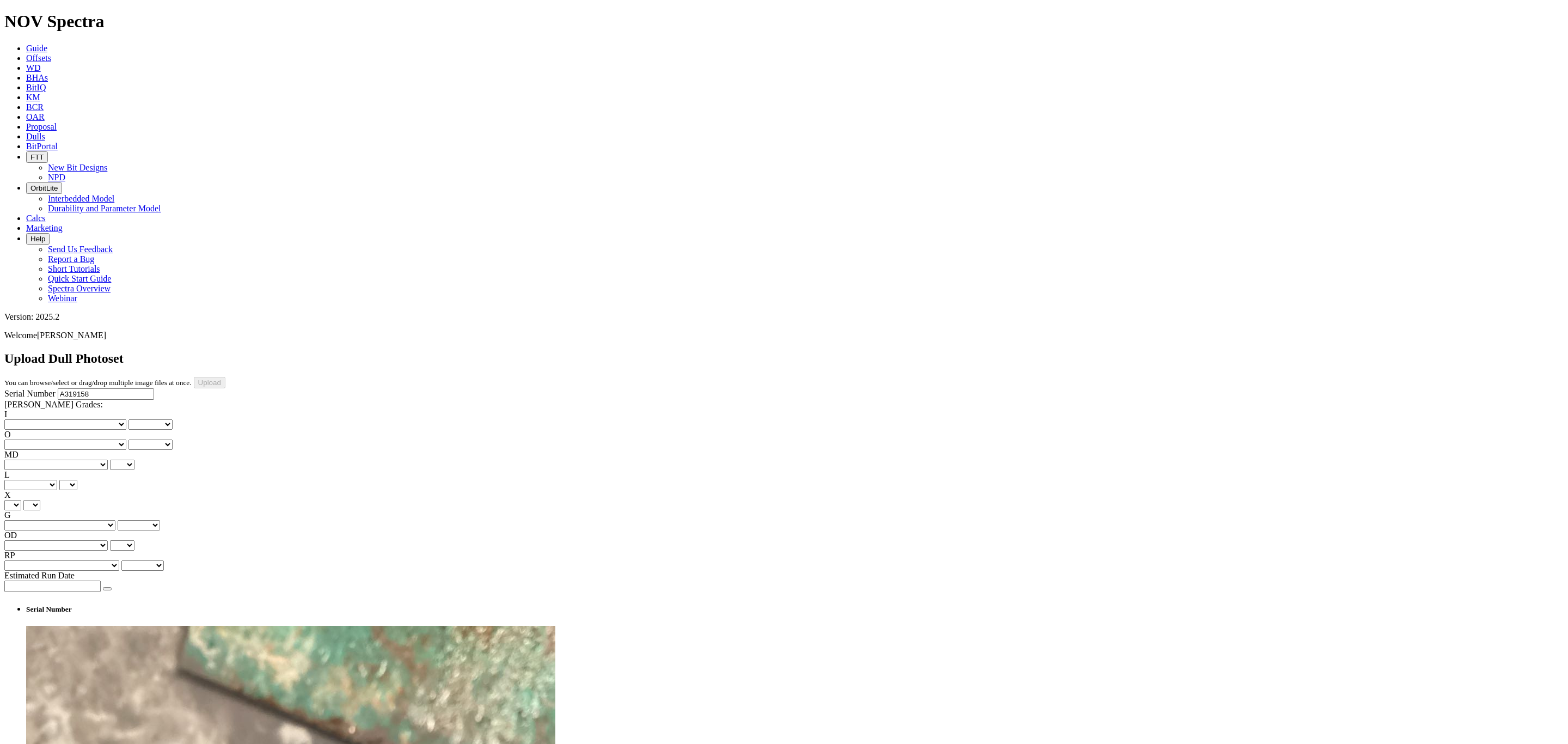
click at [46, 419] on select "No lost, worn or damaged cutters 0 1 2 3 4 5 6 7 8 No diamond table left on any…" at bounding box center [65, 424] width 122 height 10
select select "number:1"
click at [21, 419] on select "No lost, worn or damaged cutters 0 1 2 3 4 5 6 7 8 No diamond table left on any…" at bounding box center [65, 424] width 122 height 10
select select "number:1"
click at [54, 419] on select "No lost, worn or damaged cutters 0 1 2 3 4 5 6 7 8 No diamond table left on any…" at bounding box center [65, 424] width 122 height 10
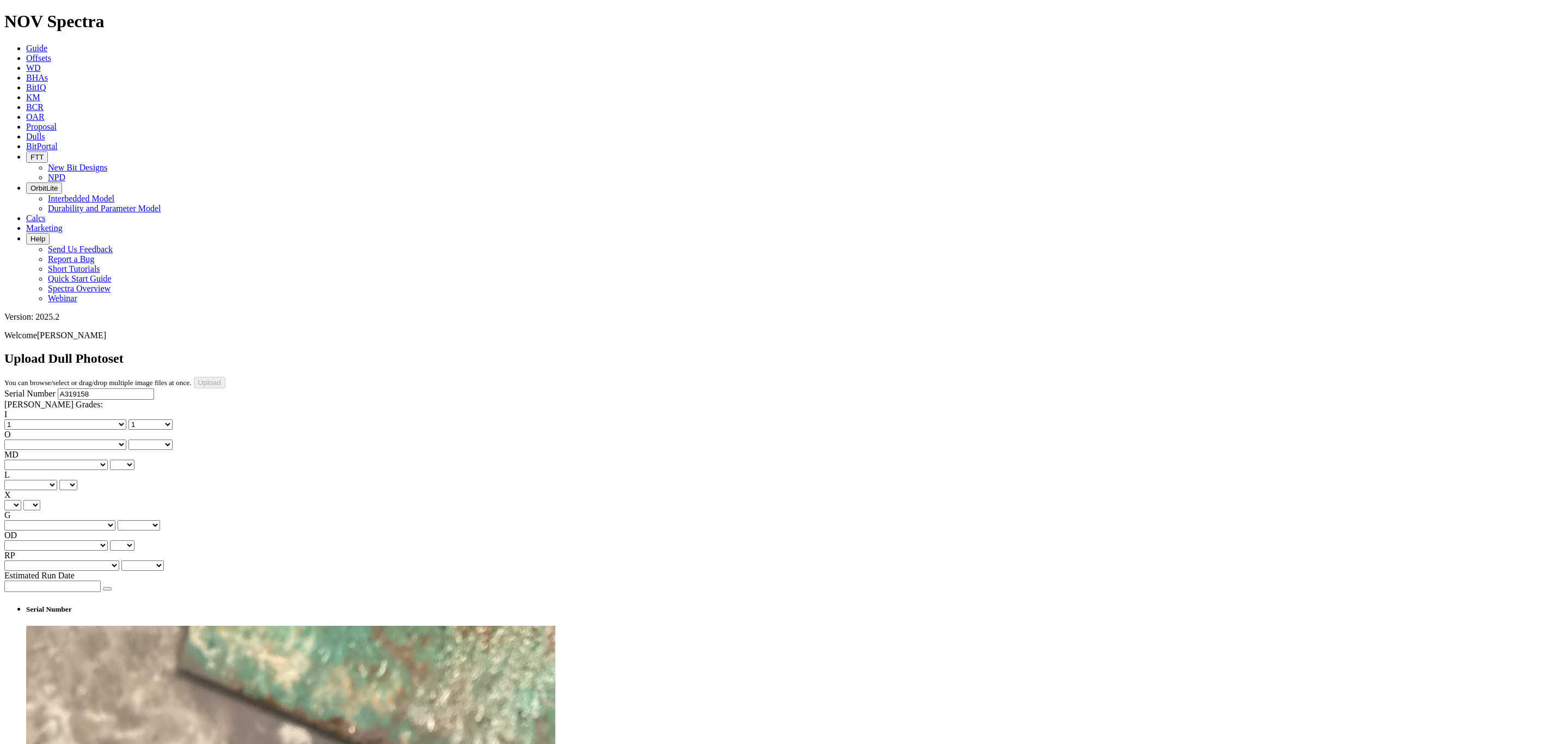
select select "number:2"
click at [21, 419] on select "No lost, worn or damaged cutters 0 1 2 3 4 5 6 7 8 No diamond table left on any…" at bounding box center [65, 424] width 122 height 10
select select "number:2"
click at [91, 440] on select "No lost, worn or damaged cutters 0 1 2 3 4 5 6 7 8 No diamond table left on any…" at bounding box center [65, 445] width 122 height 10
select select "number:2"
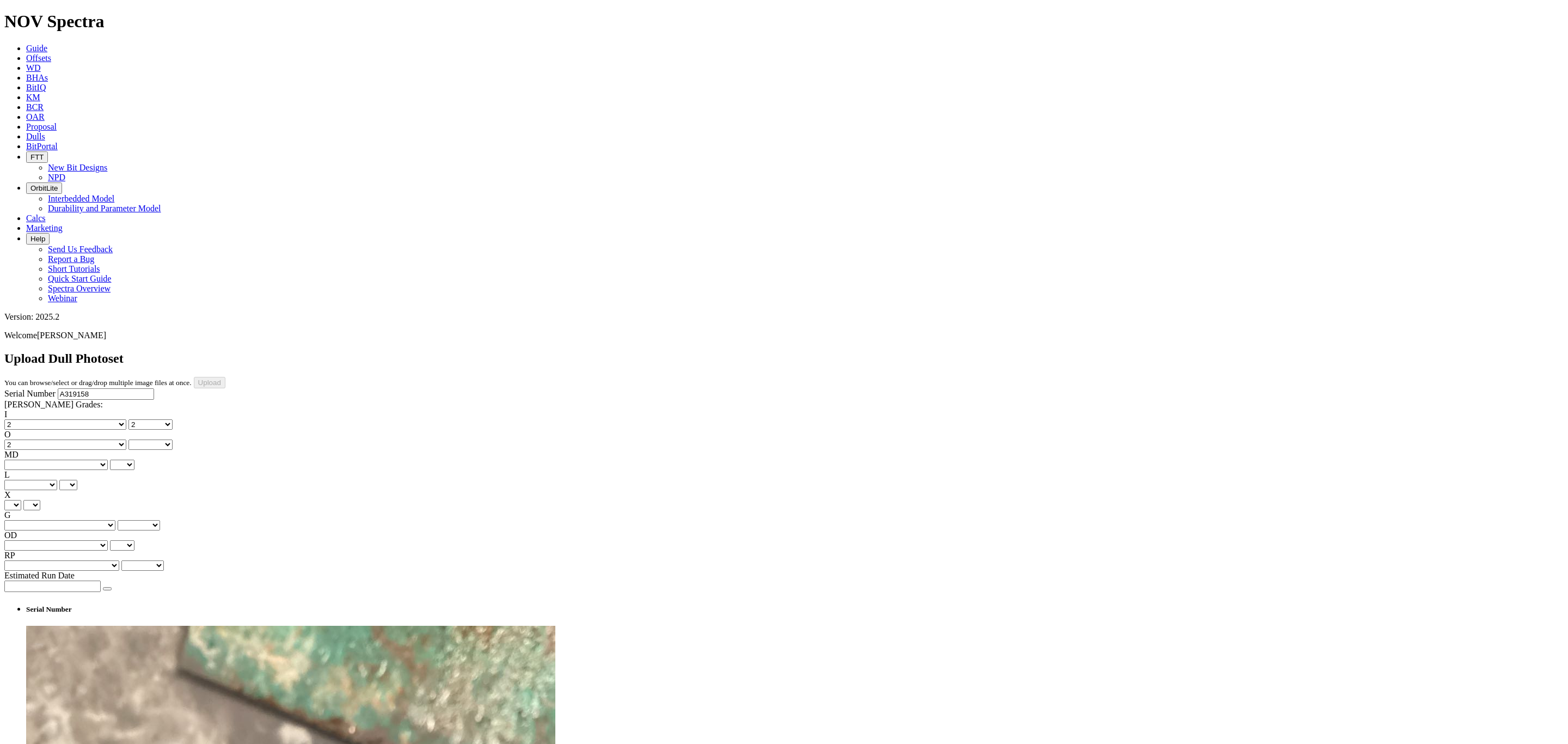
click at [77, 440] on select "No lost, worn or damaged cutters 0 1 2 3 4 5 6 7 8 No diamond table left on any…" at bounding box center [65, 445] width 122 height 10
select select "number:2"
click at [38, 460] on select "BF - Bond Failure BT - Broken Teeth/Cutters BU - Balled Up Bit CR - Cored CT - …" at bounding box center [56, 465] width 104 height 10
select select "string:BT"
click at [21, 460] on select "BF - Bond Failure BT - Broken Teeth/Cutters BU - Balled Up Bit CR - Cored CT - …" at bounding box center [56, 465] width 104 height 10
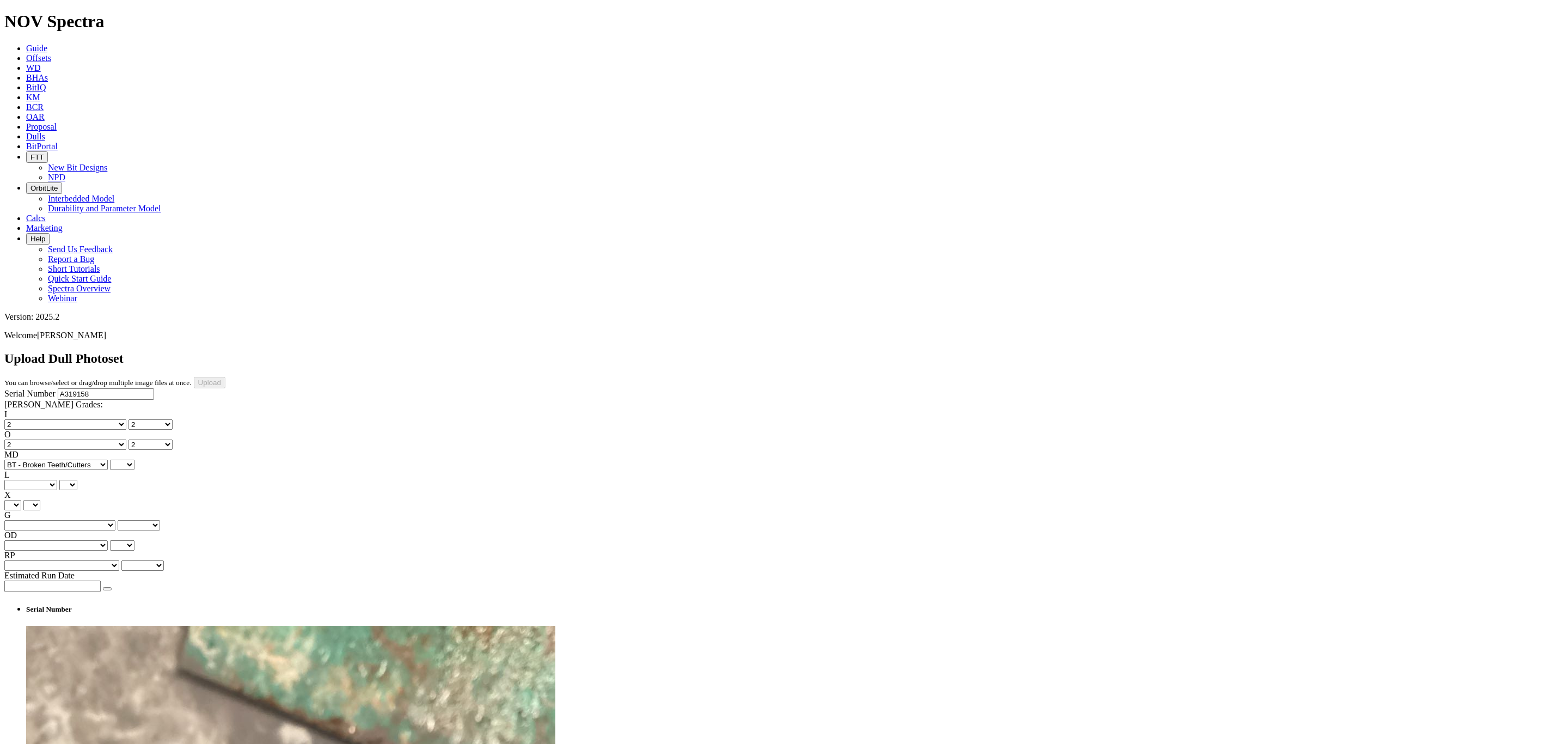
select select "string:BT"
drag, startPoint x: 92, startPoint y: 208, endPoint x: 92, endPoint y: 214, distance: 6.0
click at [57, 480] on select "A - All C - Cone G - Gauge N - Nose S - Shoulder T - Taper" at bounding box center [30, 485] width 53 height 10
select select "string:N"
click at [57, 480] on select "A - All C - Cone G - Gauge N - Nose S - Shoulder T - Taper" at bounding box center [30, 485] width 53 height 10
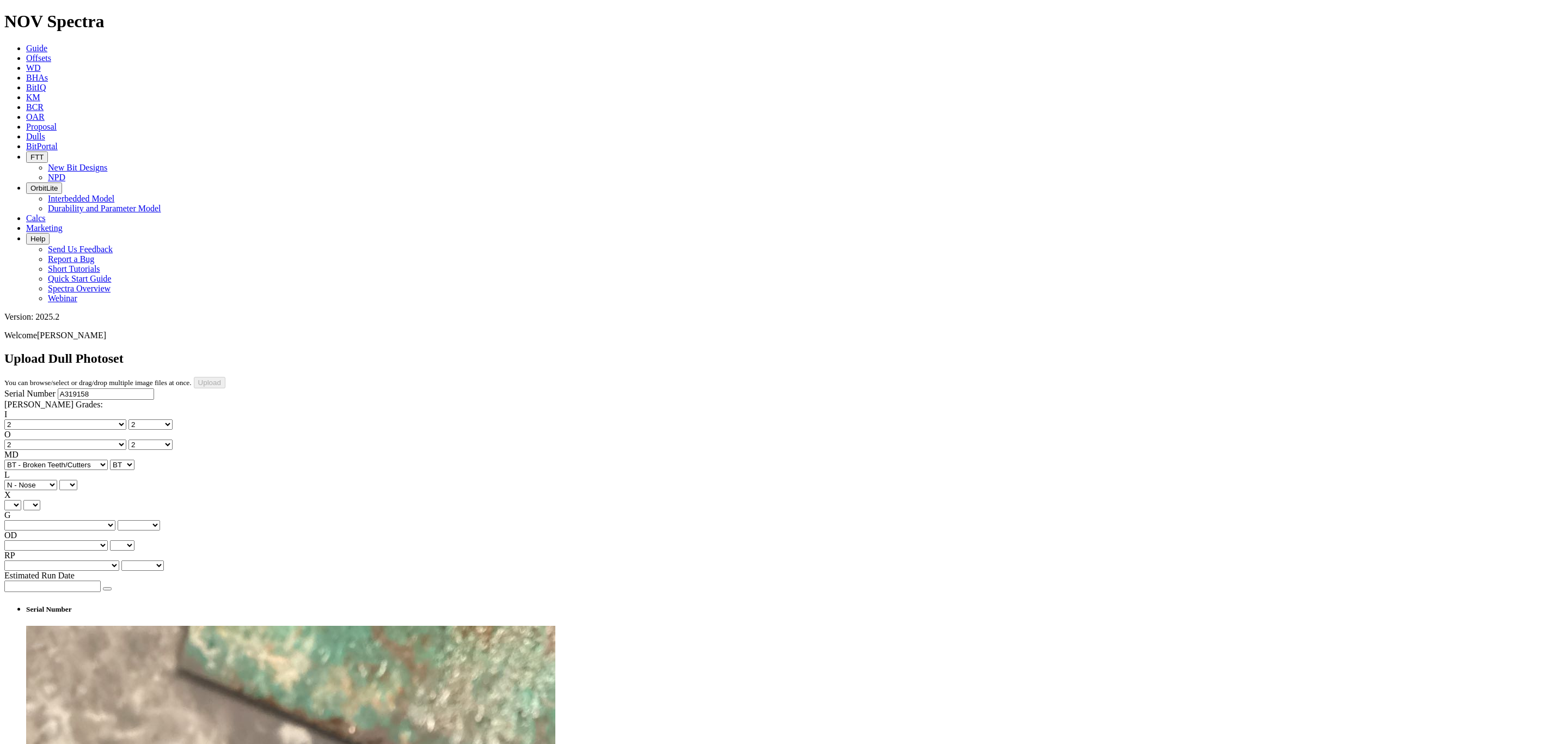
select select "string:N"
click at [21, 500] on select "X" at bounding box center [13, 505] width 17 height 10
select select "string:X"
click at [21, 500] on select "X" at bounding box center [13, 505] width 17 height 10
select select "string:X"
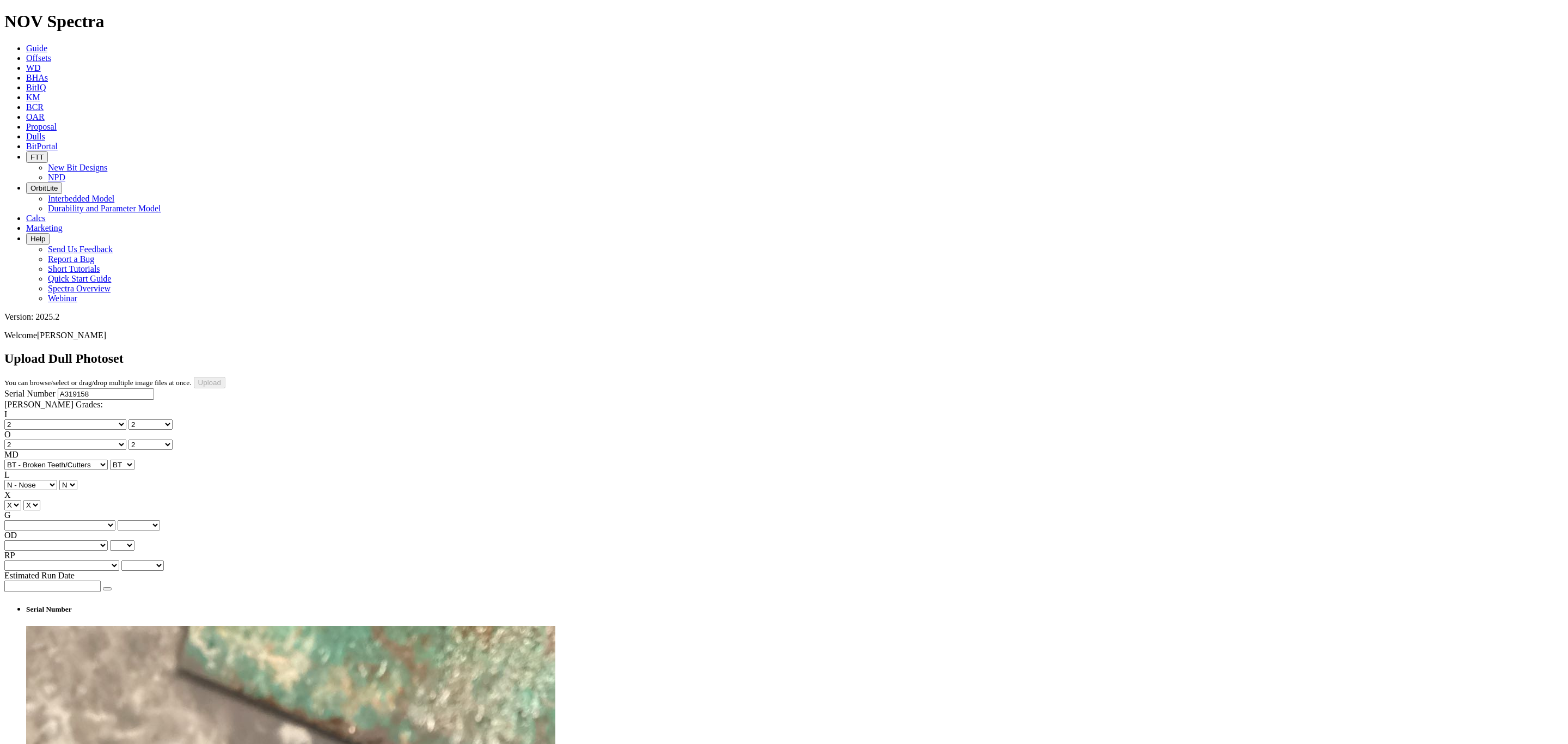
click at [122, 389] on div "Serial Number A319158 RH Dull Grades: I No lost, worn or damaged cutters 0 1 2 …" at bounding box center [784, 490] width 1559 height 204
click at [112, 520] on select "Unknown I - In Gauge 1 - 1/16 in Undergauge" 2 - 2/16 in Undergauge = ⅛ in" 8 -…" at bounding box center [60, 525] width 111 height 10
select select "string:I"
click at [77, 520] on select "Unknown I - In Gauge 1 - 1/16 in Undergauge" 2 - 2/16 in Undergauge = ⅛ in" 8 -…" at bounding box center [60, 525] width 111 height 10
select select "string:I"
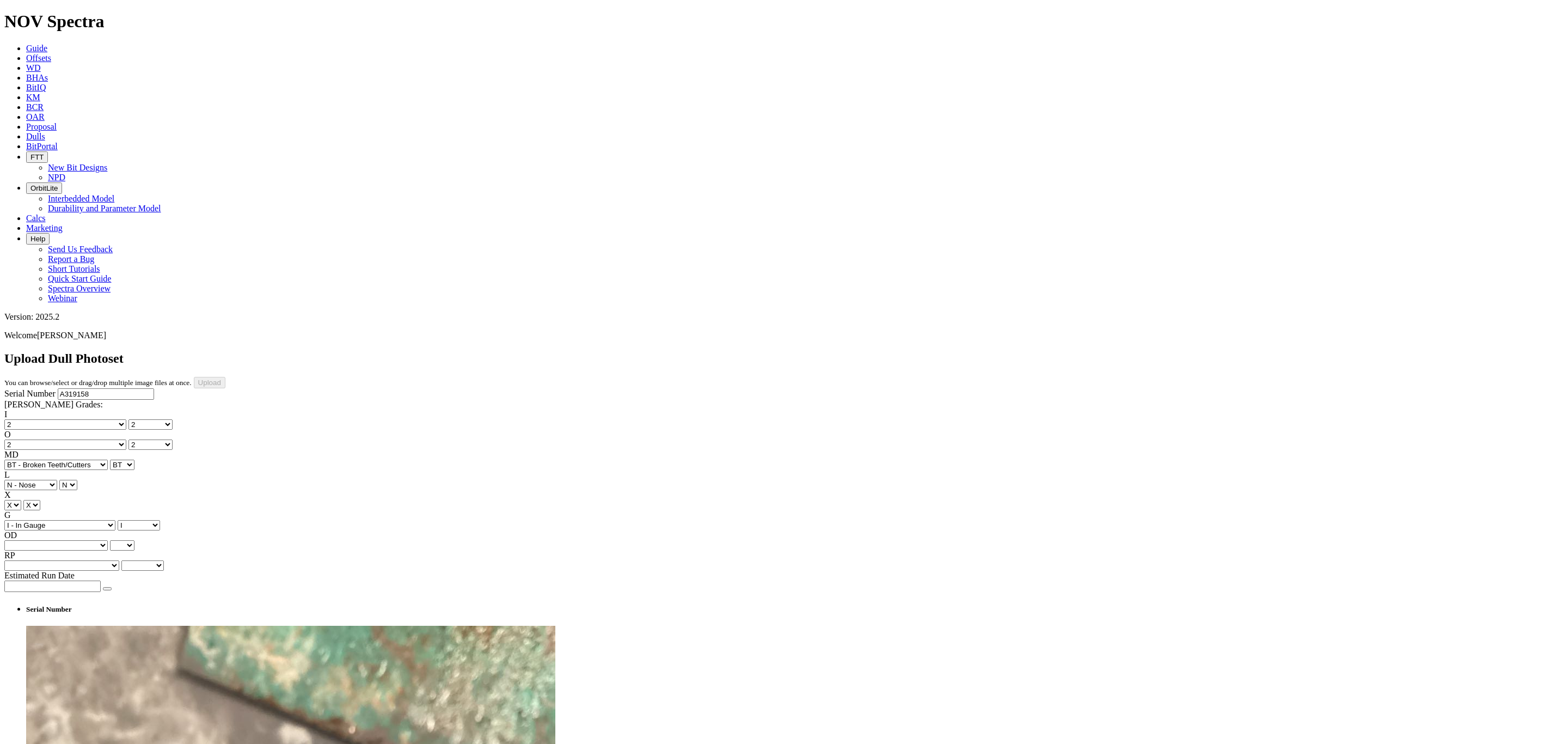
click at [40, 540] on select "BF - Bond Failure BT - Broken Teeth/Cutters BU - Balled Up Bit CR - Cored CT - …" at bounding box center [56, 545] width 104 height 10
select select "string:WT"
click at [21, 540] on select "BF - Bond Failure BT - Broken Teeth/Cutters BU - Balled Up Bit CR - Cored CT - …" at bounding box center [56, 545] width 104 height 10
select select "string:WT"
click at [102, 561] on select "Unknown BHA - BHA Change Or Problem CM - Condition Mud CP - Core Point DMF - Do…" at bounding box center [62, 566] width 115 height 10
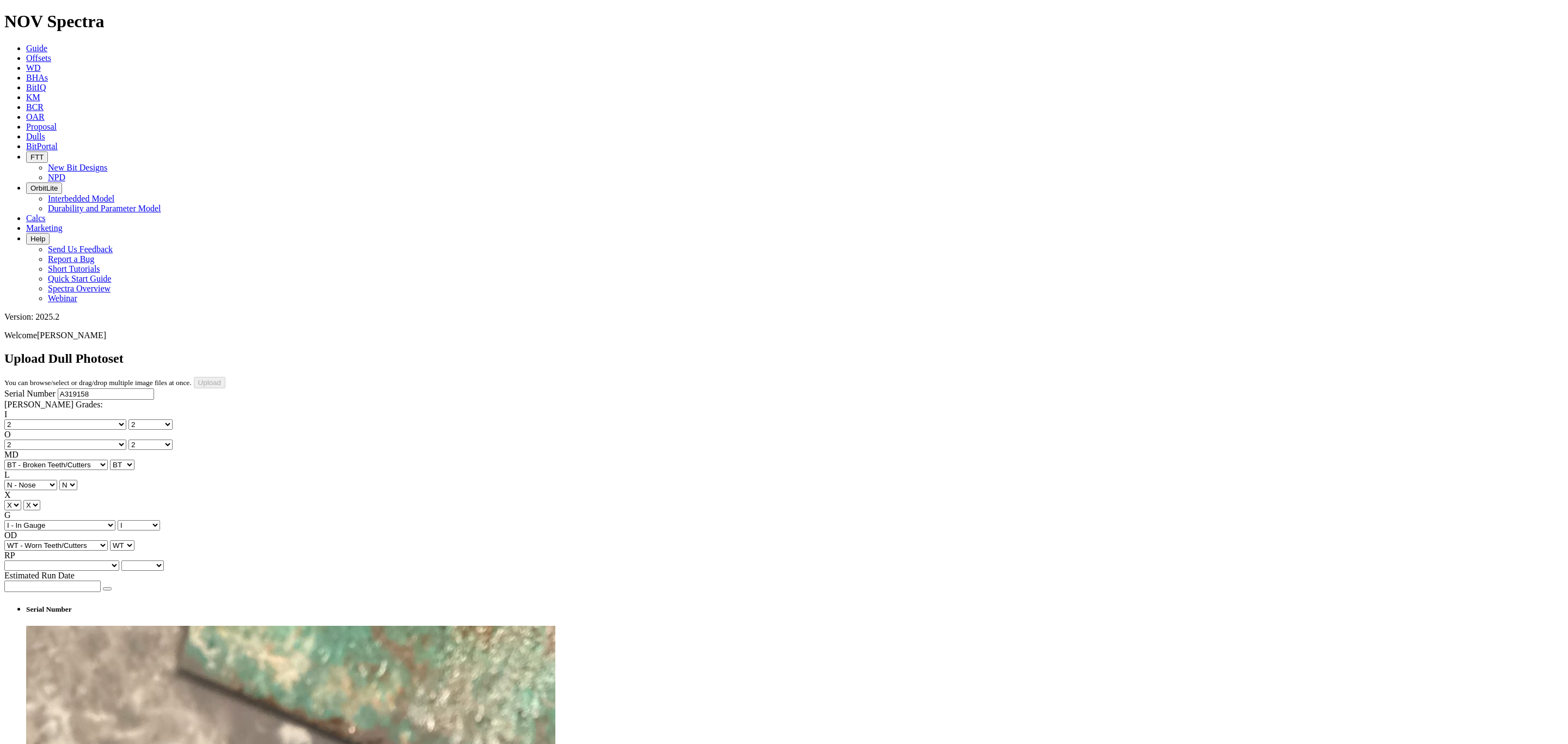
select select "string:TD"
click at [77, 561] on select "Unknown BHA - BHA Change Or Problem CM - Condition Mud CP - Core Point DMF - Do…" at bounding box center [62, 566] width 115 height 10
select select "string:TD"
click at [107, 589] on icon "button" at bounding box center [107, 589] width 0 height 0
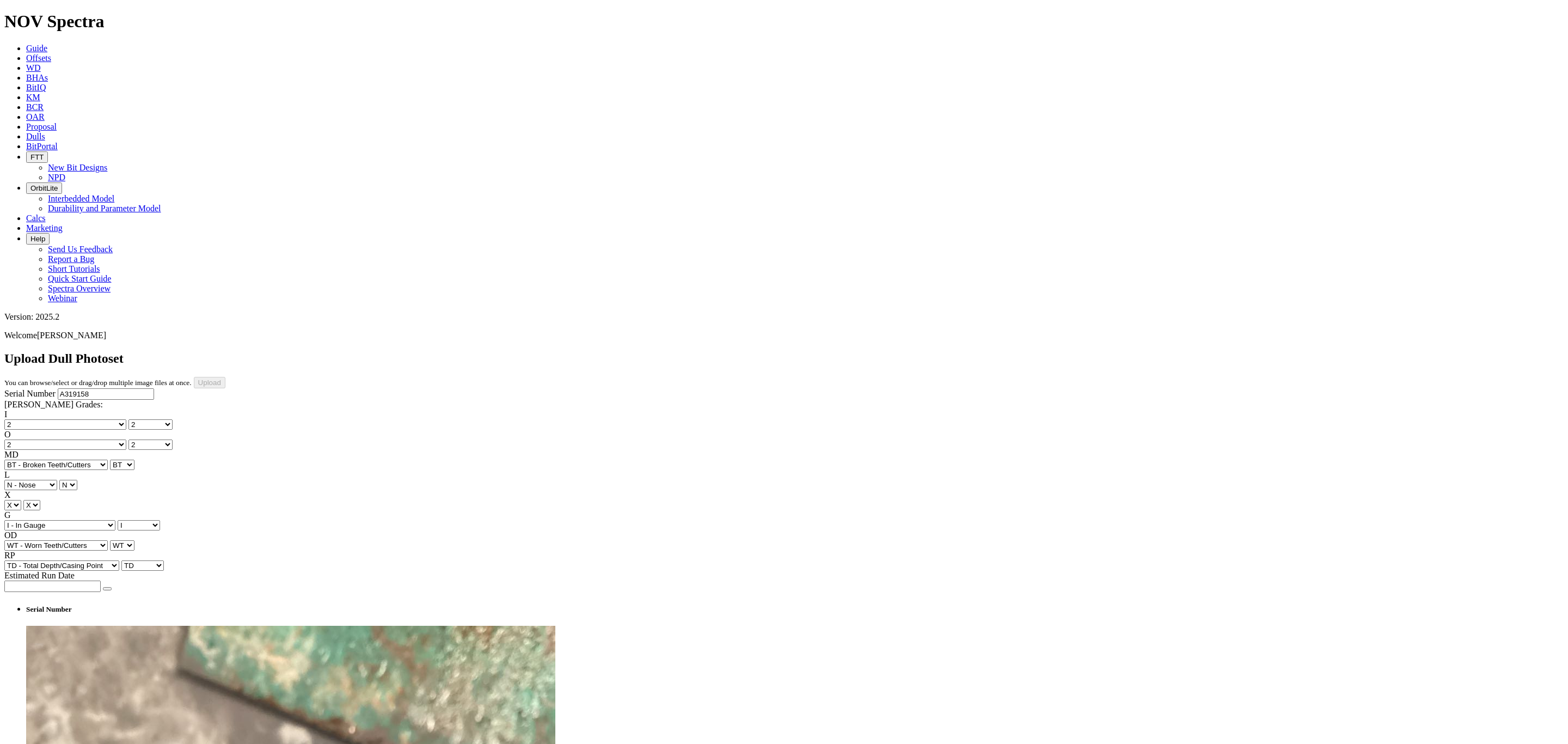
type input "4/16/25"
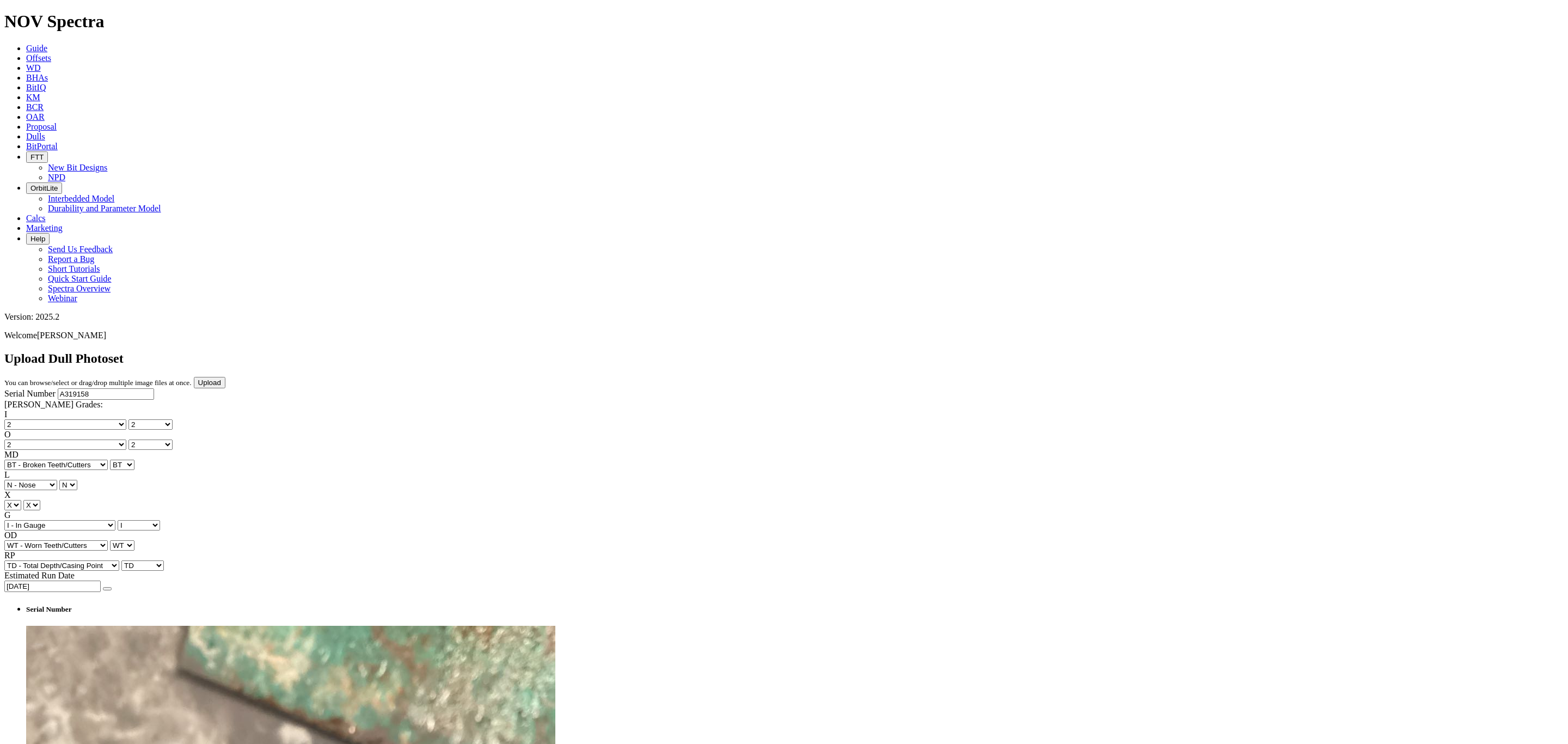
click at [225, 377] on input "Upload" at bounding box center [209, 382] width 32 height 11
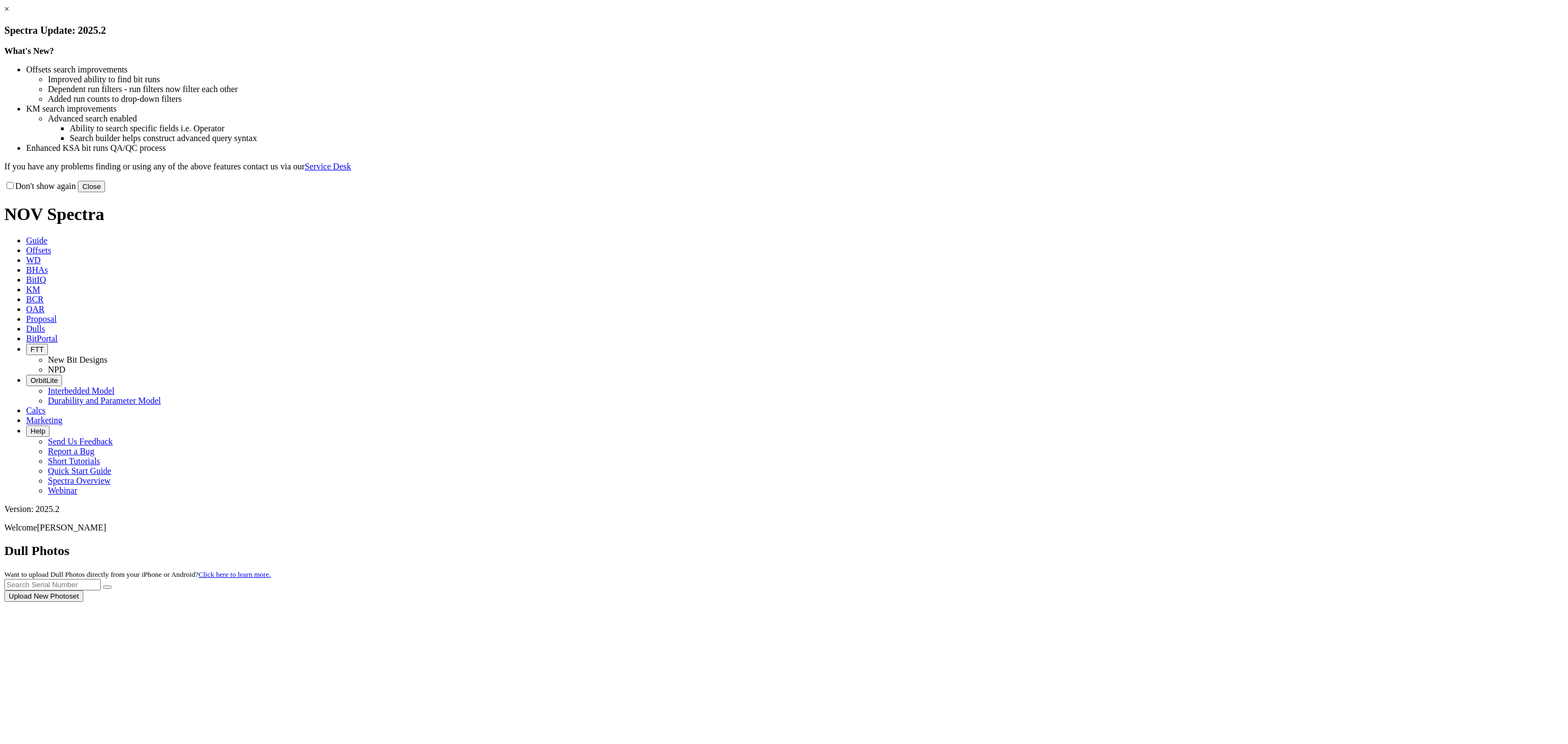
click at [995, 602] on div at bounding box center [784, 602] width 1559 height 0
click at [105, 192] on button "Close" at bounding box center [91, 186] width 27 height 11
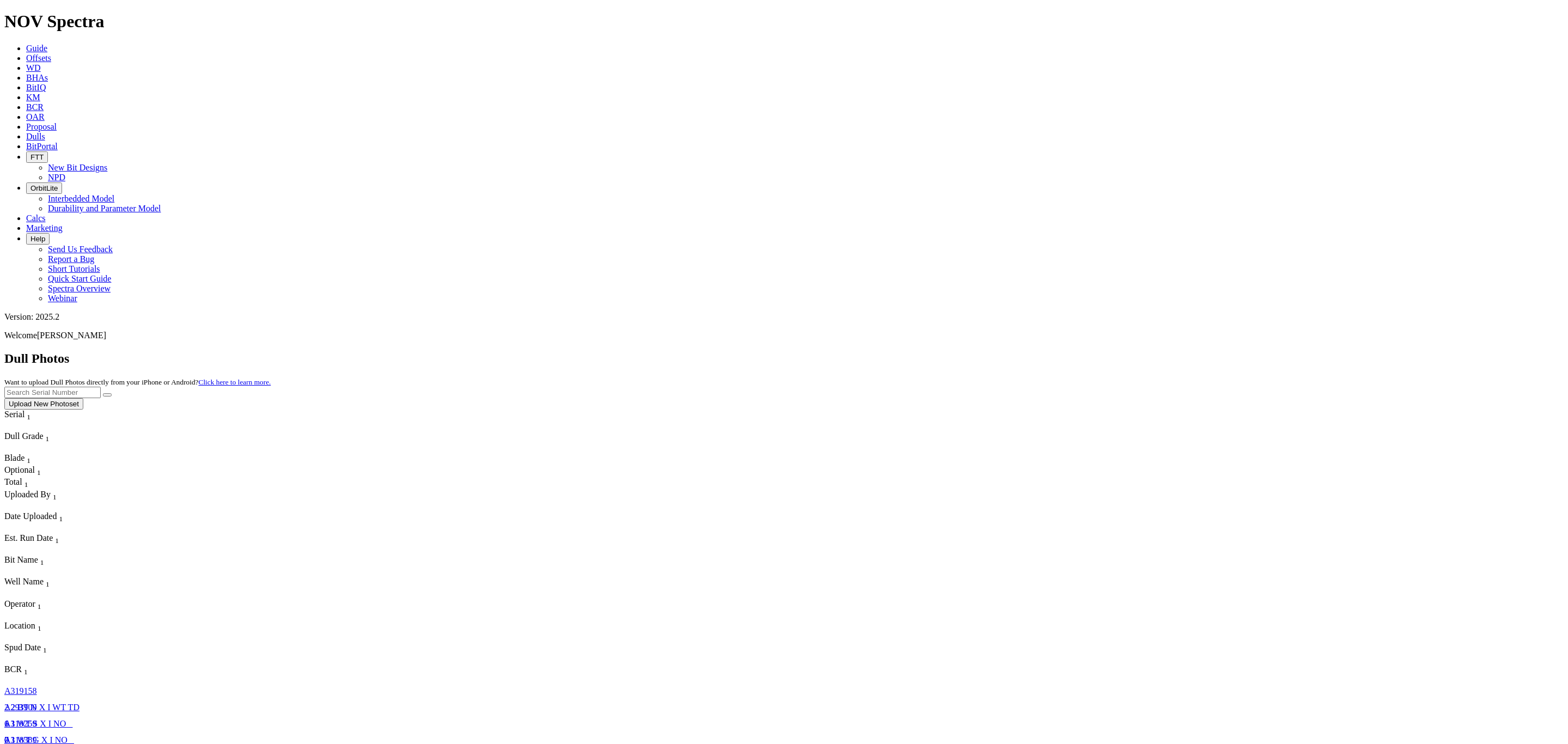
click at [42, 735] on div "0" at bounding box center [23, 740] width 38 height 10
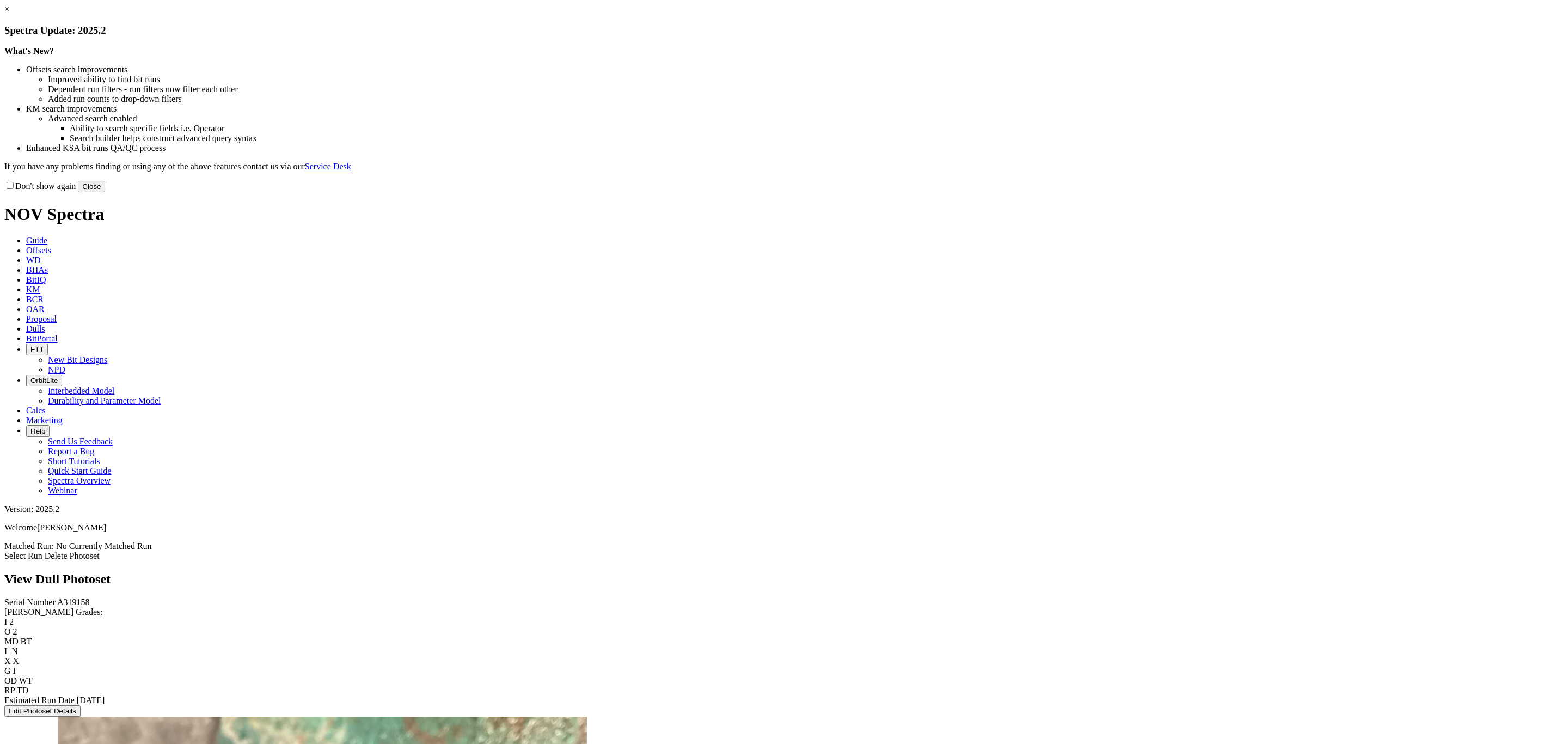
click at [105, 192] on button "Close" at bounding box center [91, 186] width 27 height 11
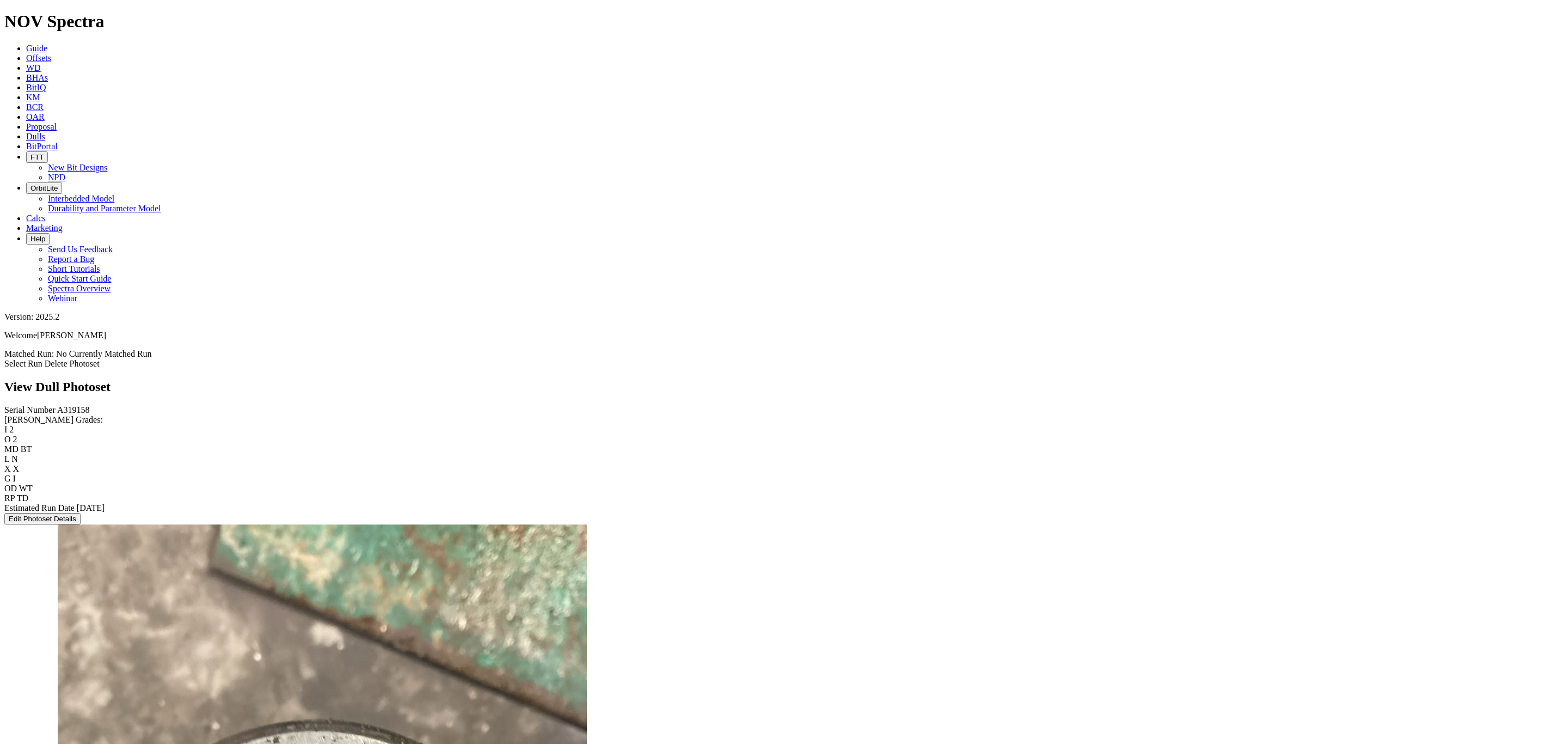
click at [42, 359] on link "Select Run" at bounding box center [23, 363] width 38 height 9
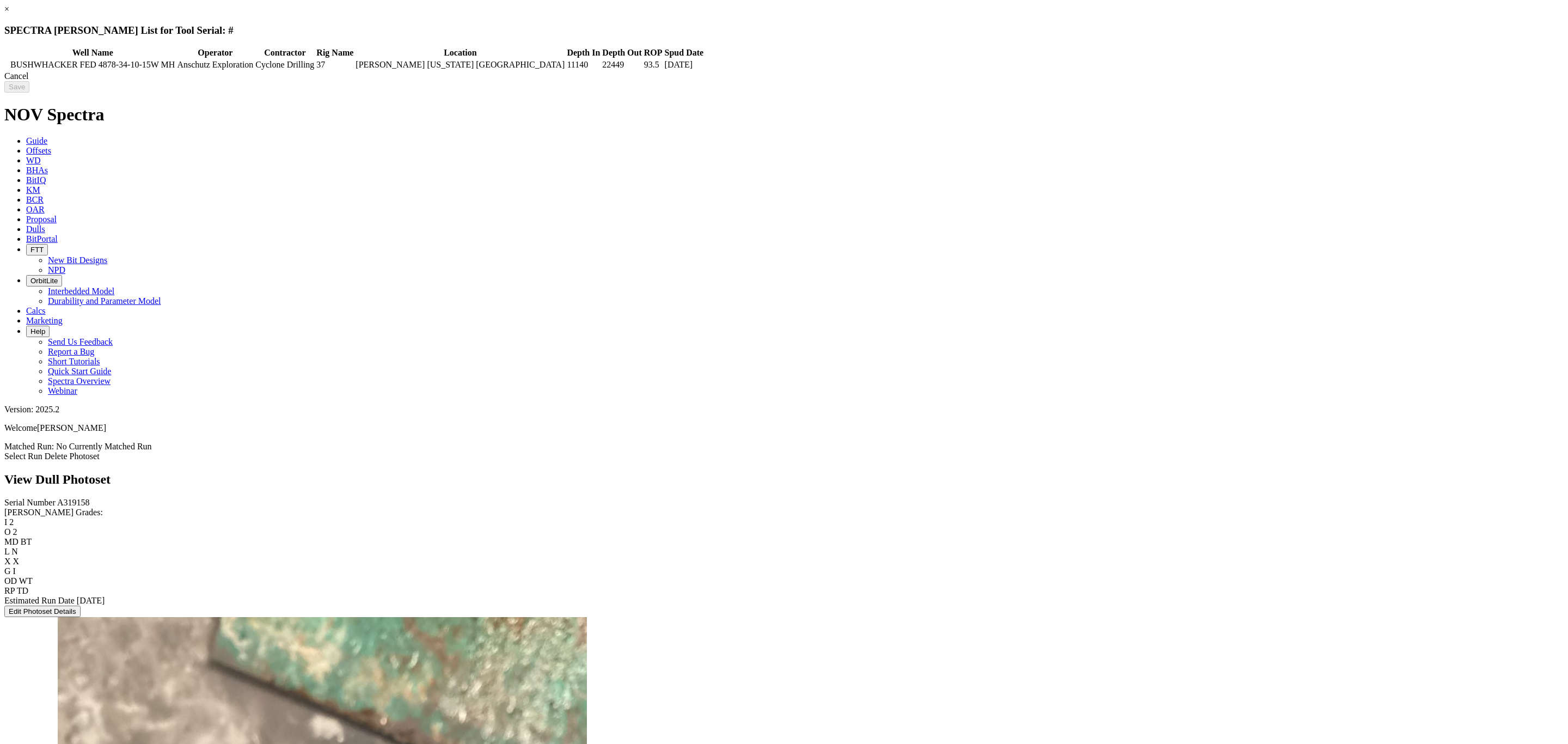
drag, startPoint x: 257, startPoint y: 62, endPoint x: 323, endPoint y: 65, distance: 66.1
click at [9, 61] on td at bounding box center [7, 65] width 3 height 11
click at [30, 89] on input "Save" at bounding box center [17, 86] width 25 height 11
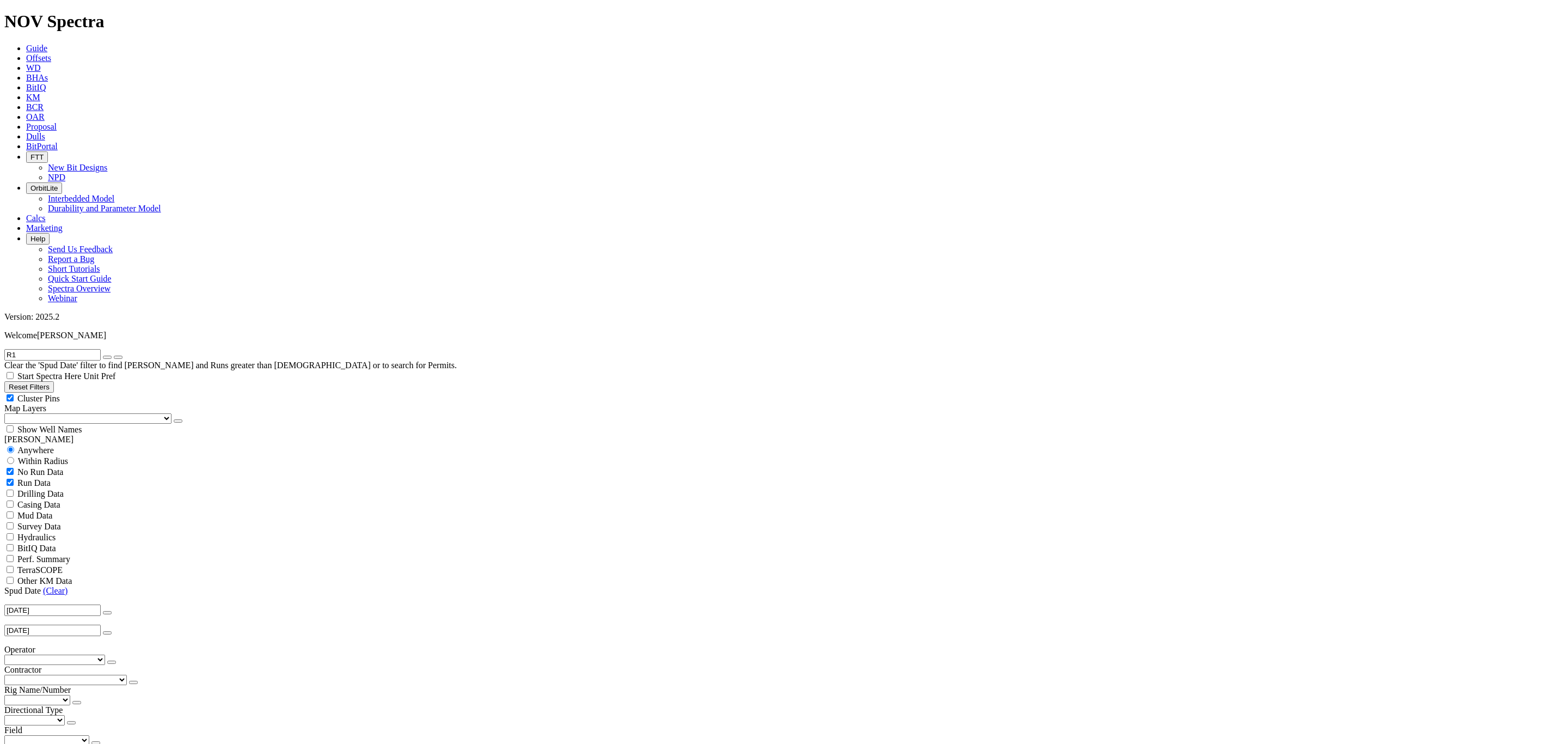
scroll to position [82, 0]
type input "R1"
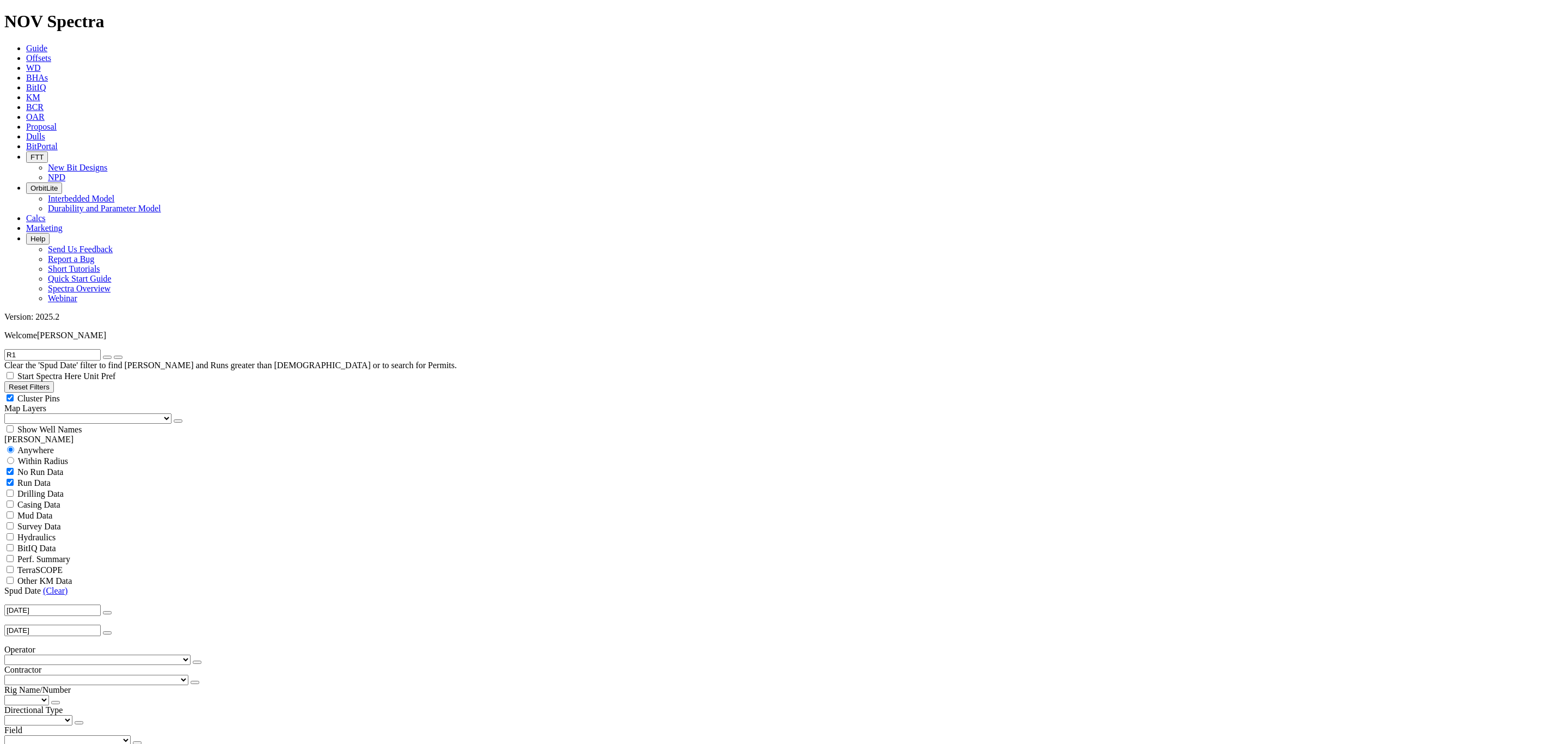
select select "8.75"
checkbox input "false"
select select "? number:8.75 ?"
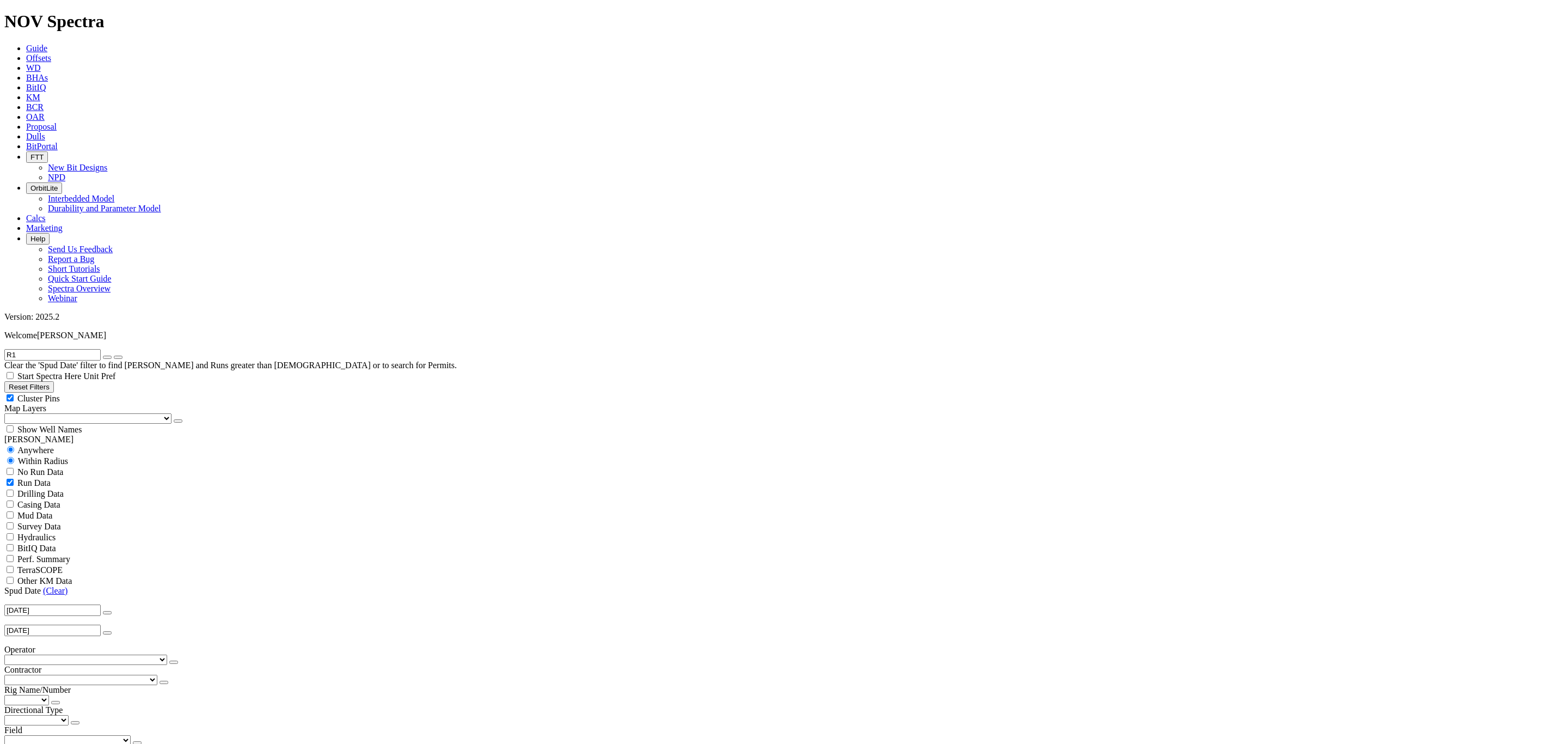
radio input "false"
radio input "true"
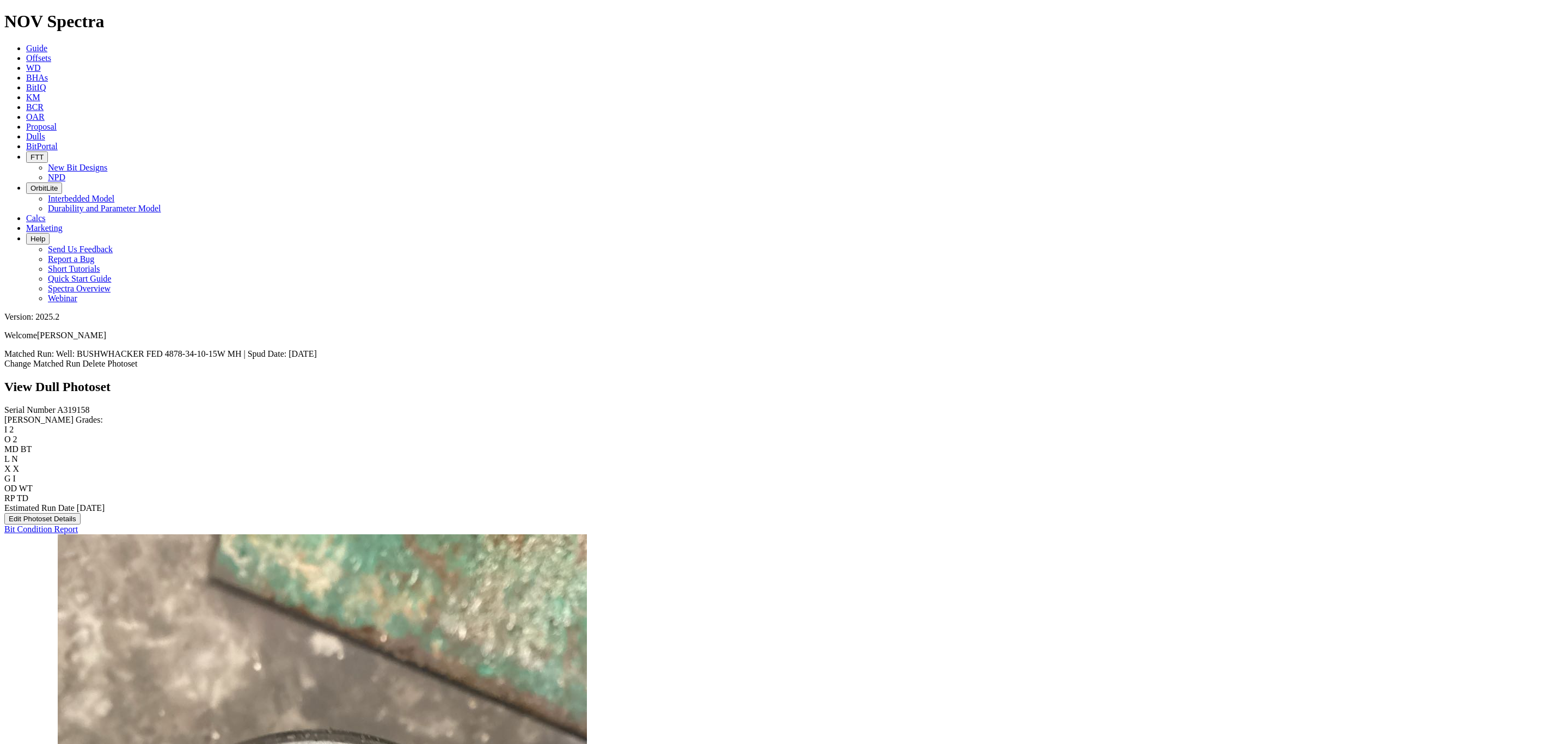
scroll to position [154, 0]
